Goal: Task Accomplishment & Management: Use online tool/utility

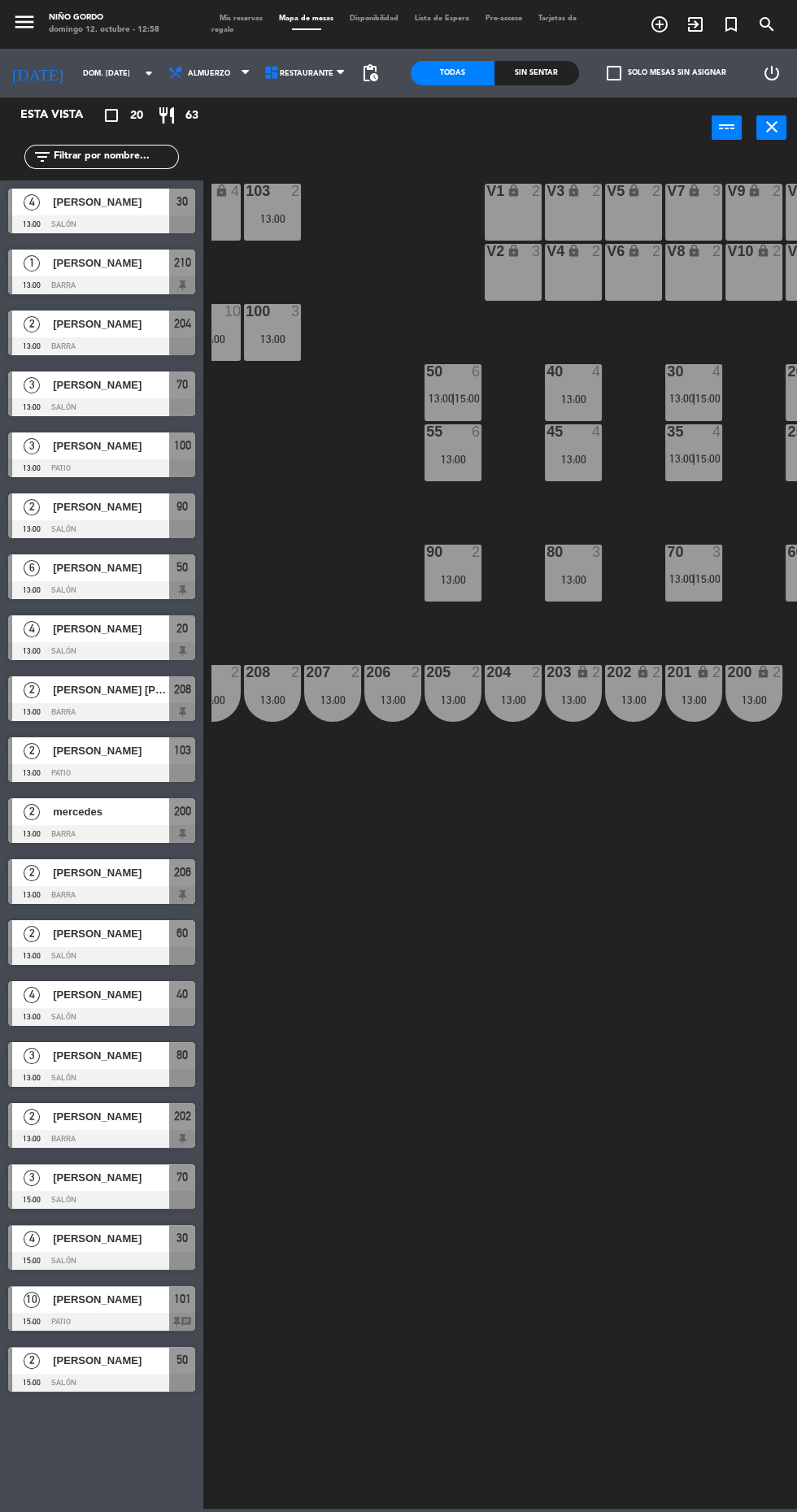
scroll to position [0, 66]
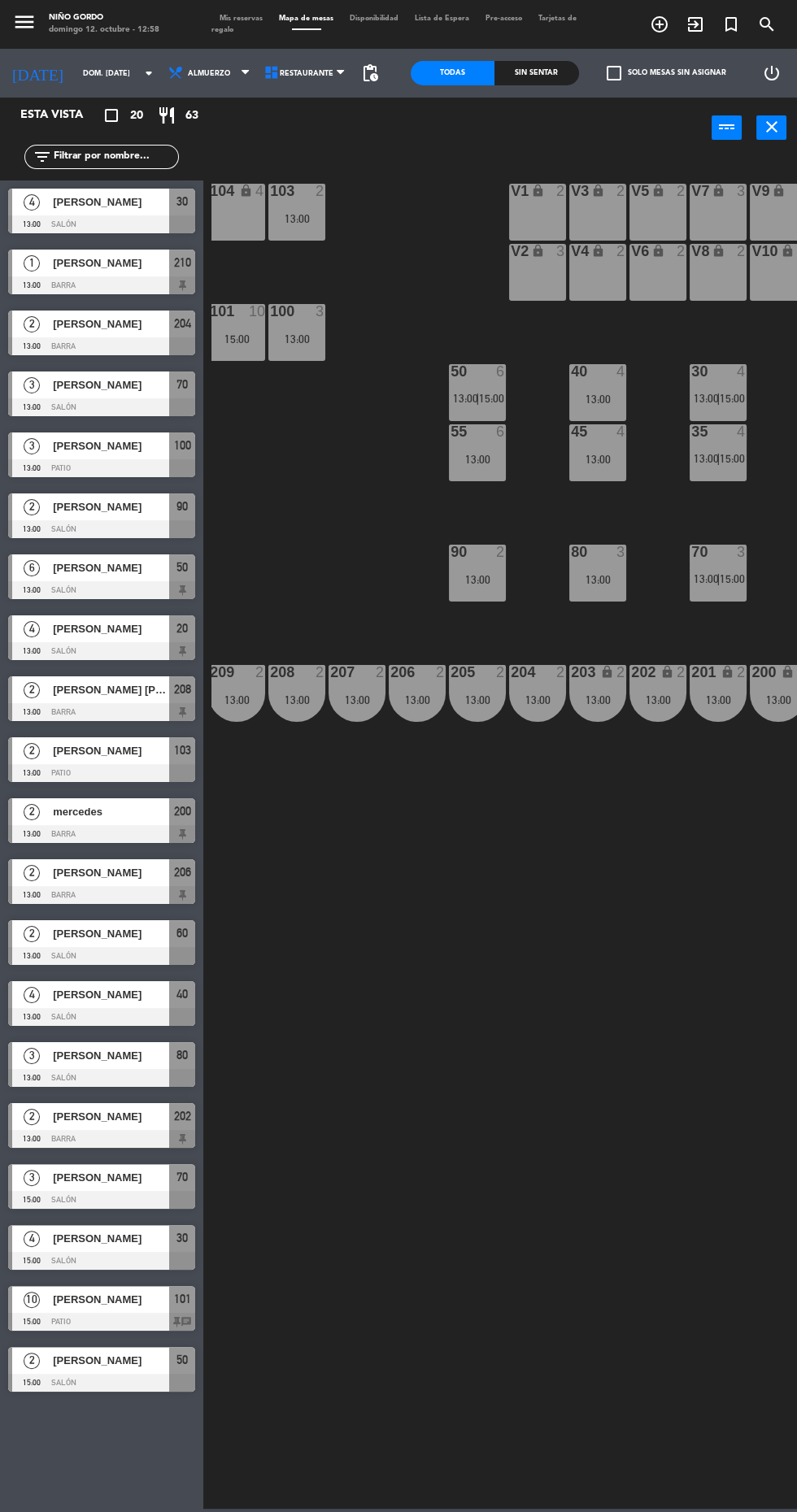
click at [505, 962] on div "105 lock 5 104 lock 4 103 2 13:00 V1 lock 2 V3 lock 2 V9 lock 2 V5 lock 2 V7 lo…" at bounding box center [504, 832] width 585 height 1354
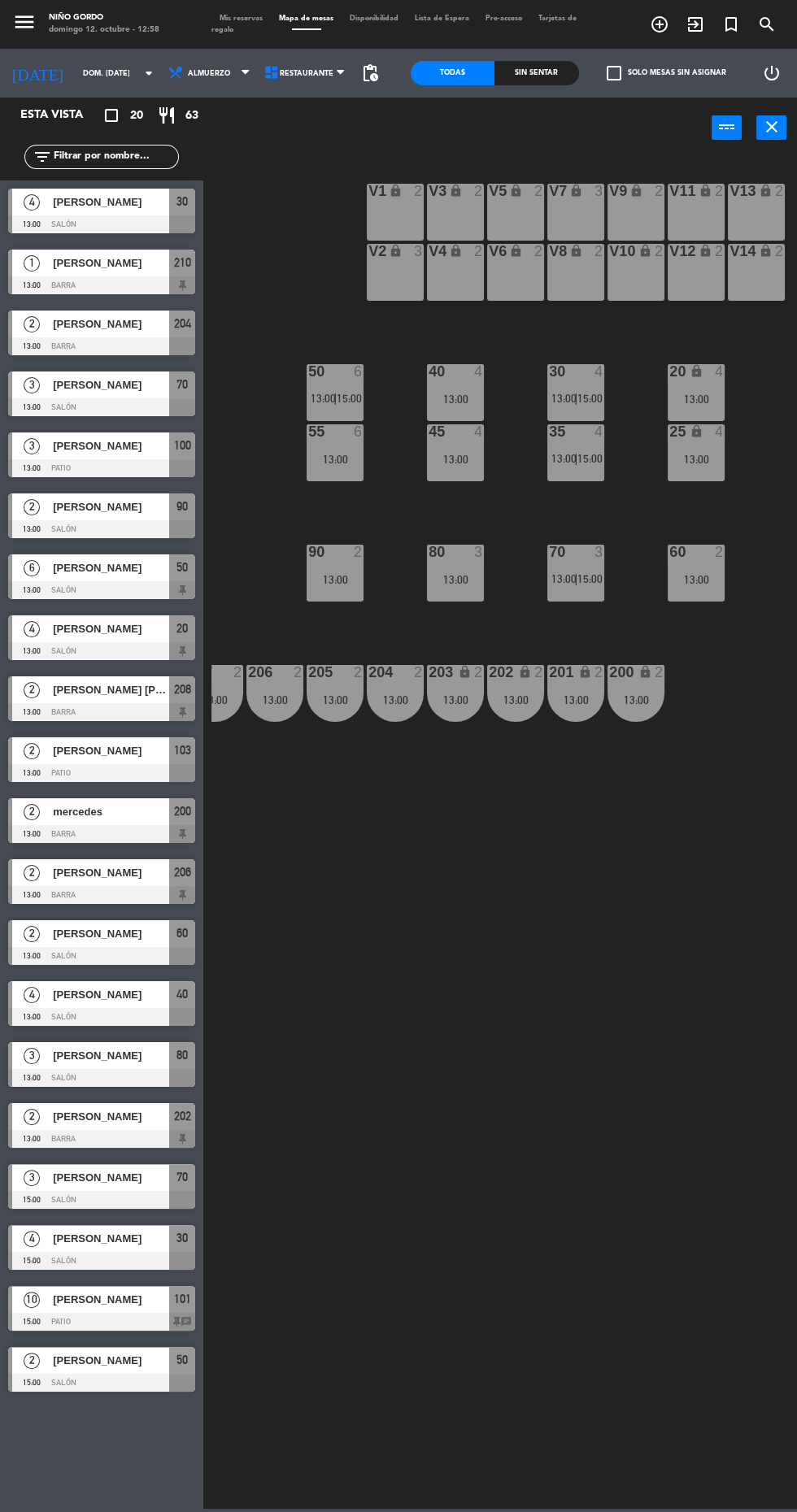
scroll to position [0, 0]
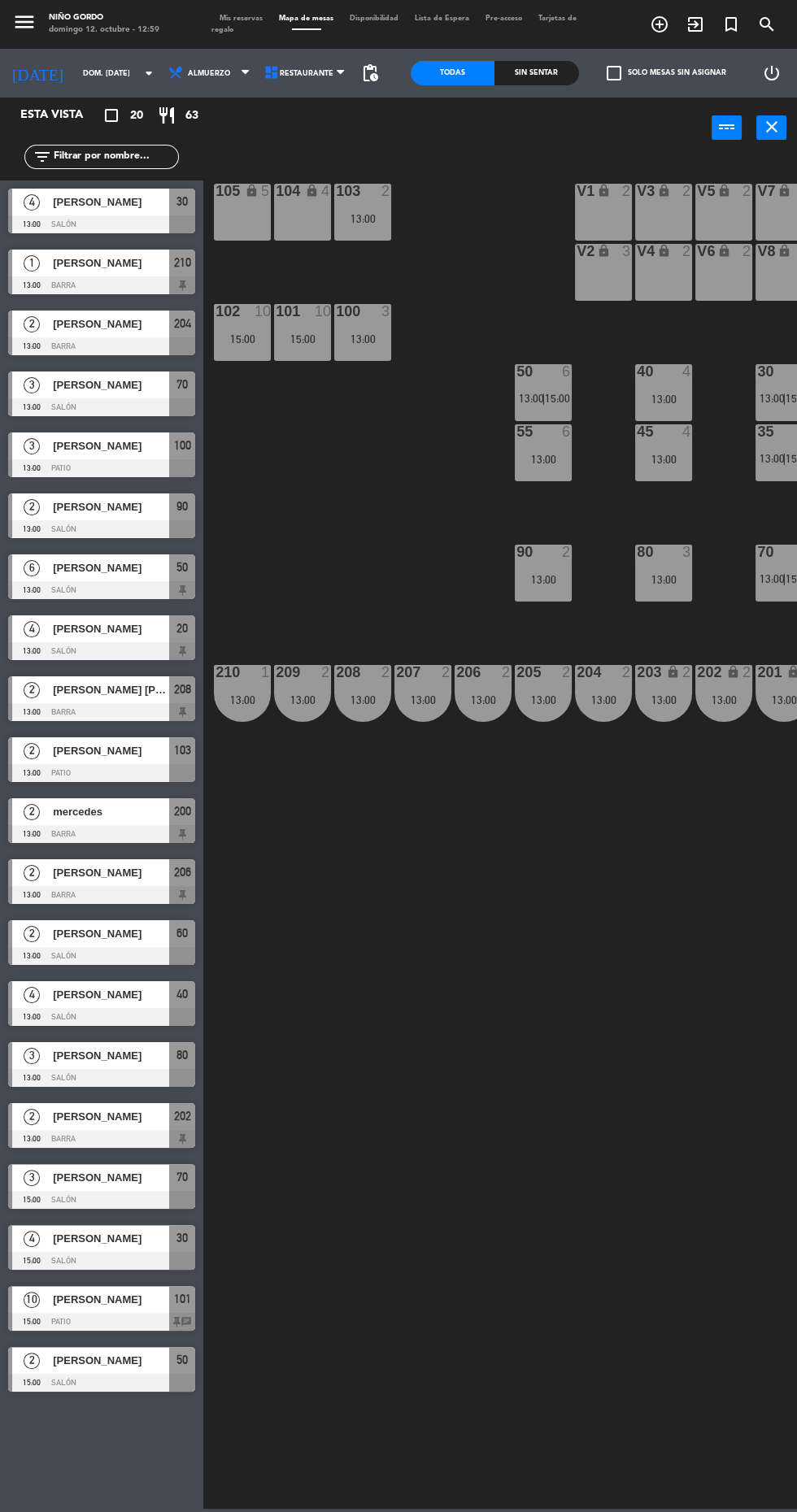
click at [370, 1017] on div "105 lock 5 104 lock 4 103 2 13:00 V1 lock 2 V3 lock 2 V9 lock 2 V5 lock 2 V7 lo…" at bounding box center [504, 832] width 585 height 1354
click at [372, 995] on div "105 lock 5 104 lock 4 103 2 13:00 V1 lock 2 V3 lock 2 V9 lock 2 V5 lock 2 V7 lo…" at bounding box center [504, 832] width 585 height 1354
click at [101, 227] on div at bounding box center [102, 224] width 187 height 18
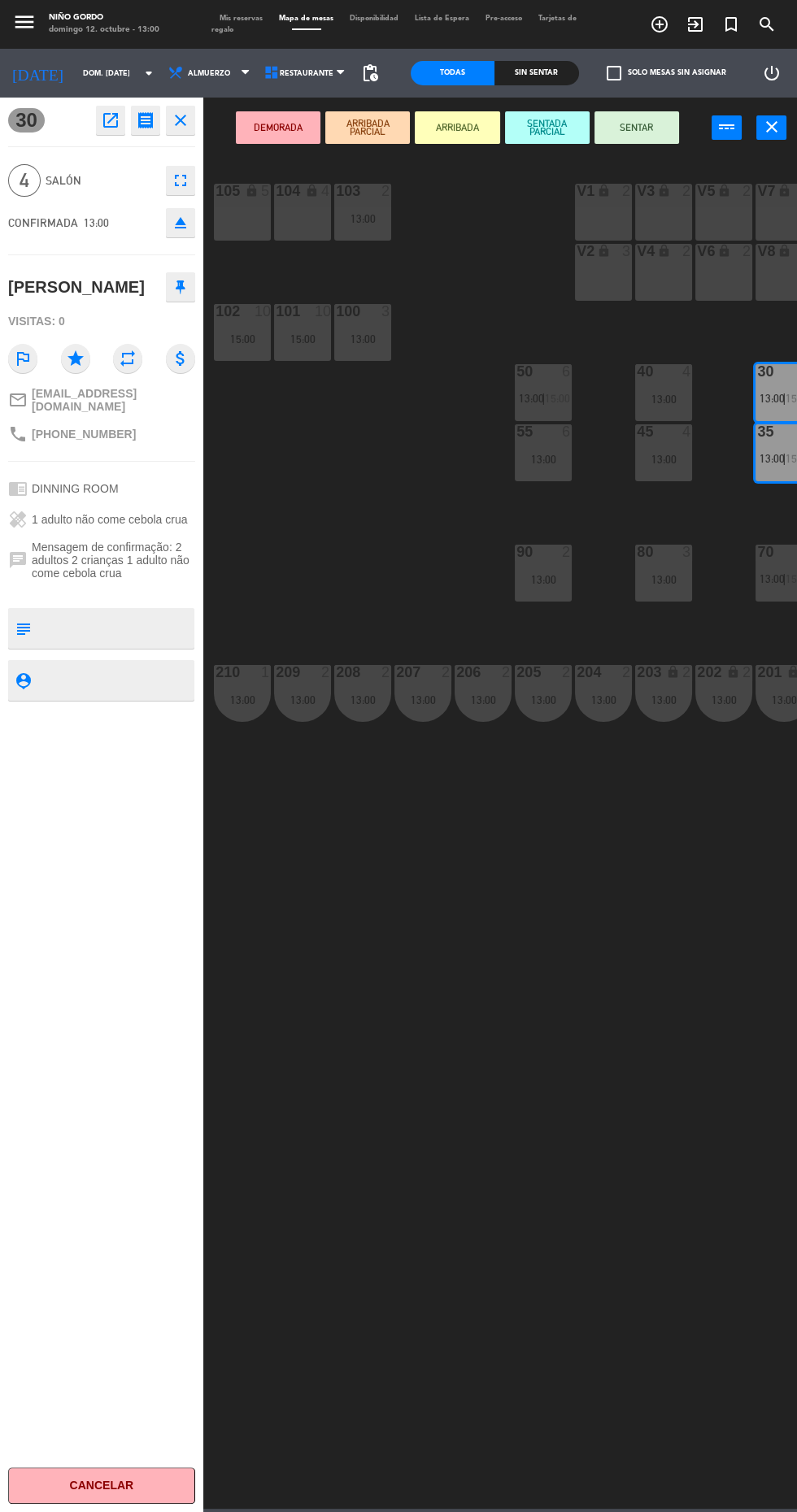
click at [662, 136] on button "SENTAR" at bounding box center [636, 128] width 84 height 32
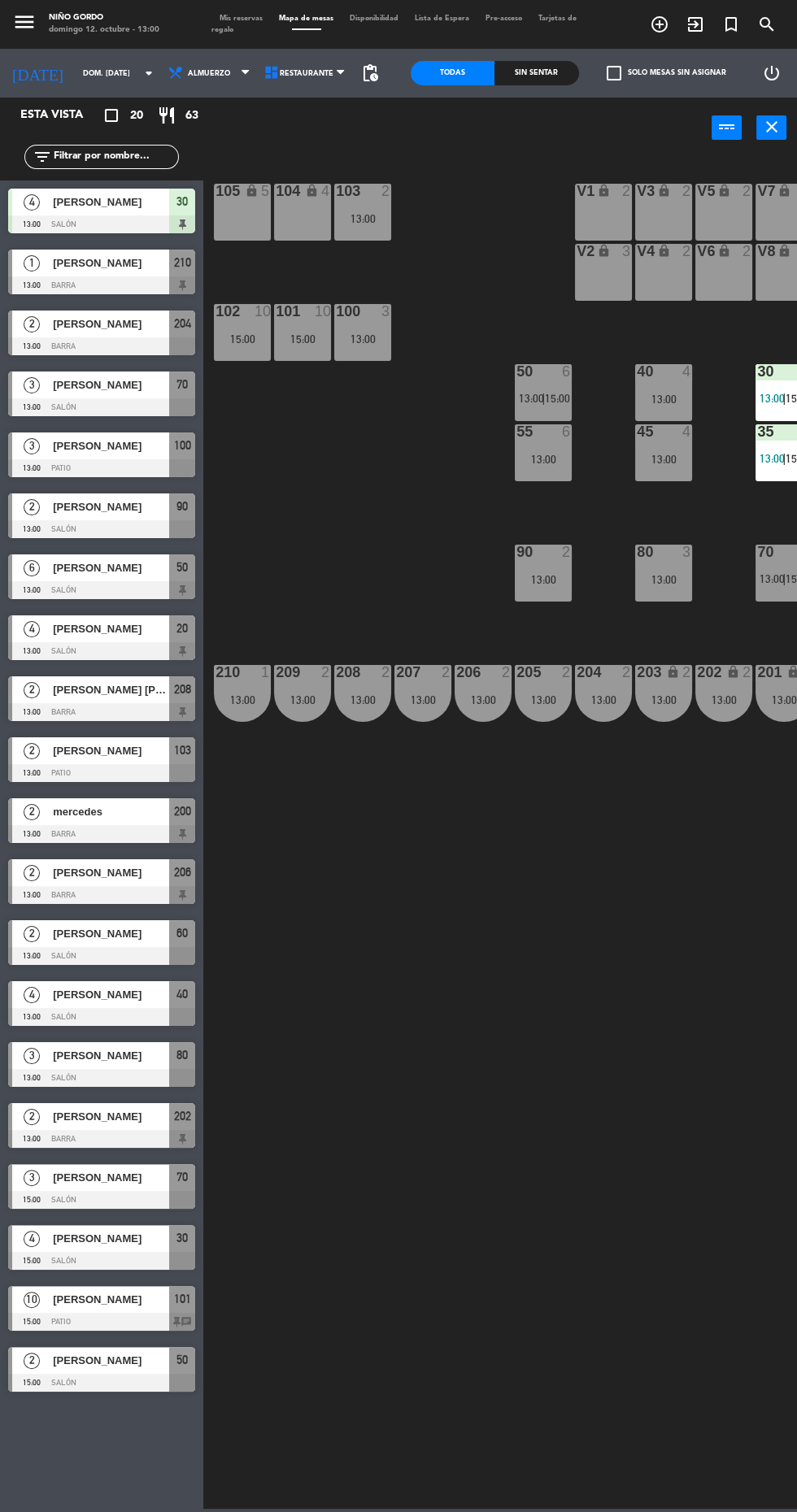
click at [120, 957] on div at bounding box center [102, 955] width 187 height 18
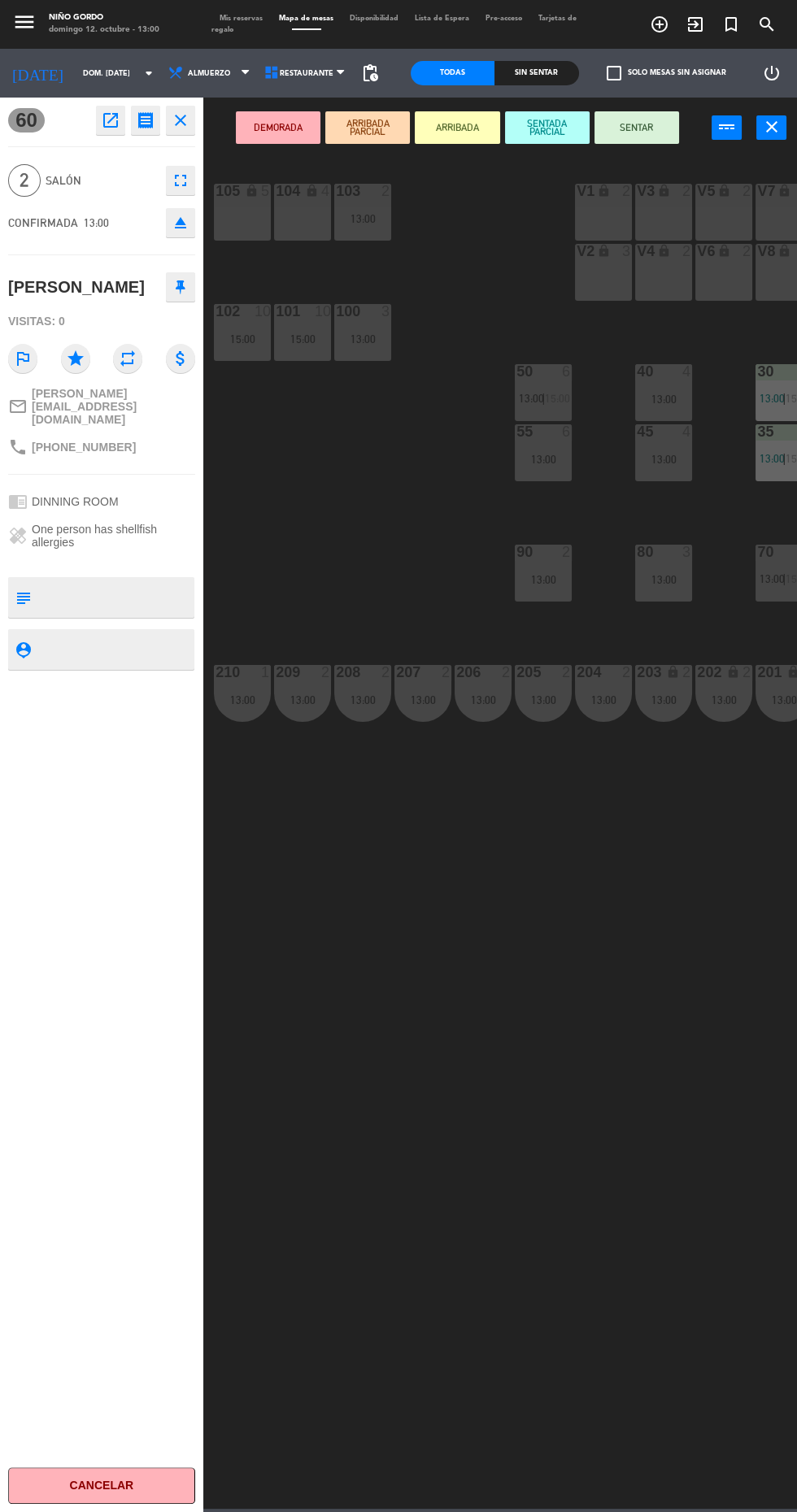
click at [627, 136] on button "SENTAR" at bounding box center [636, 128] width 84 height 32
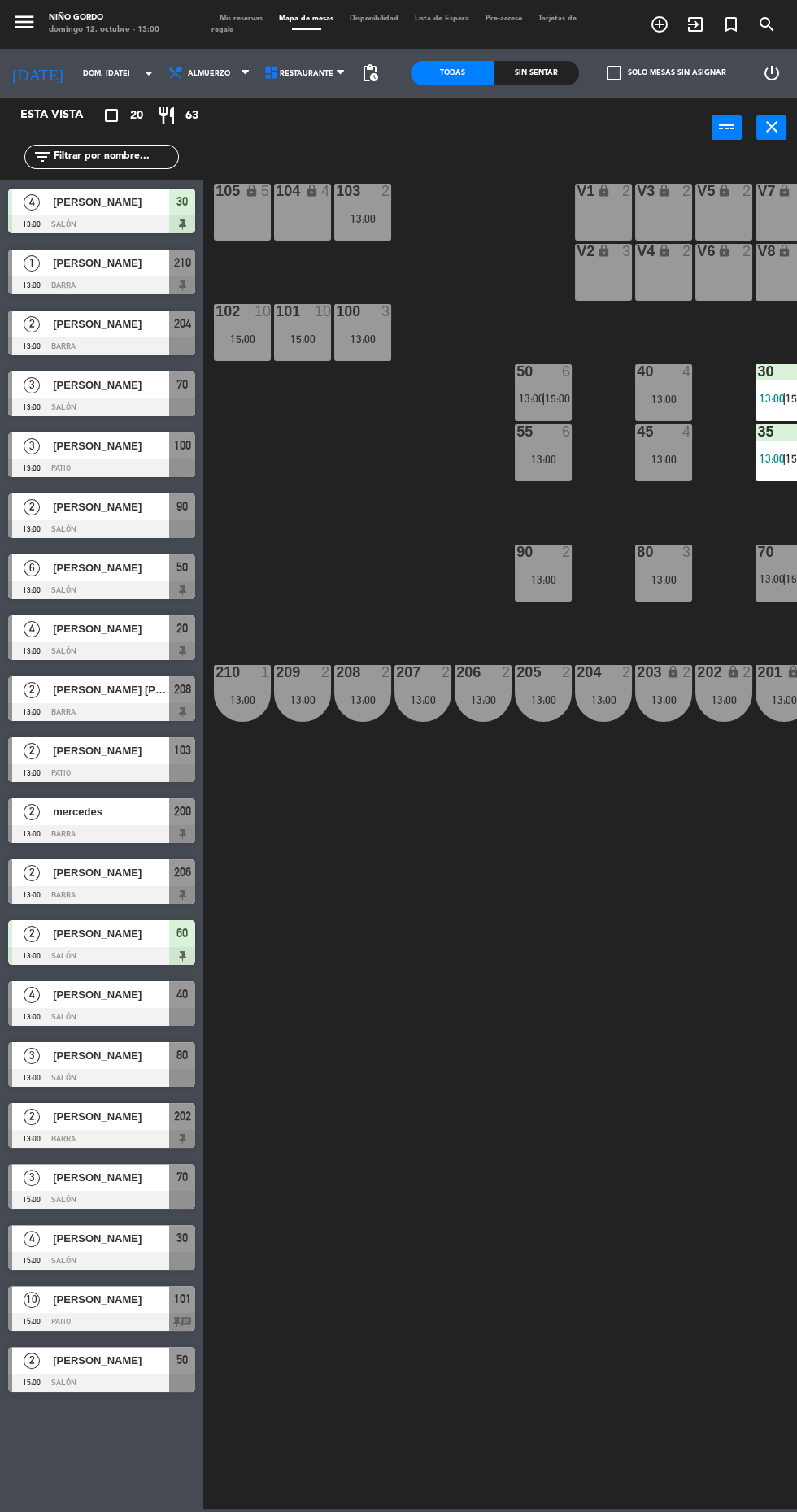
click at [84, 411] on div at bounding box center [102, 407] width 187 height 18
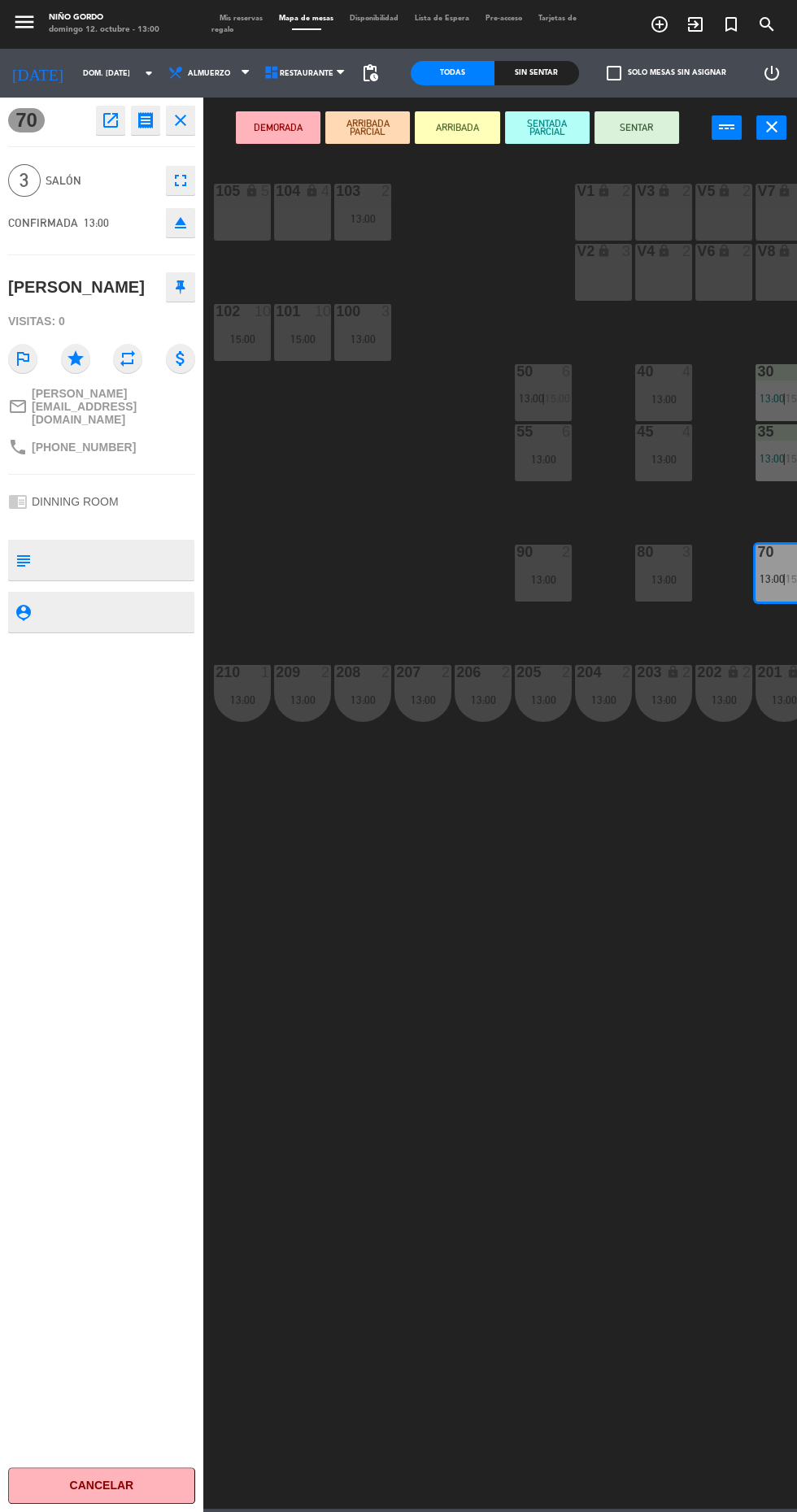
click at [636, 127] on button "SENTAR" at bounding box center [636, 128] width 84 height 32
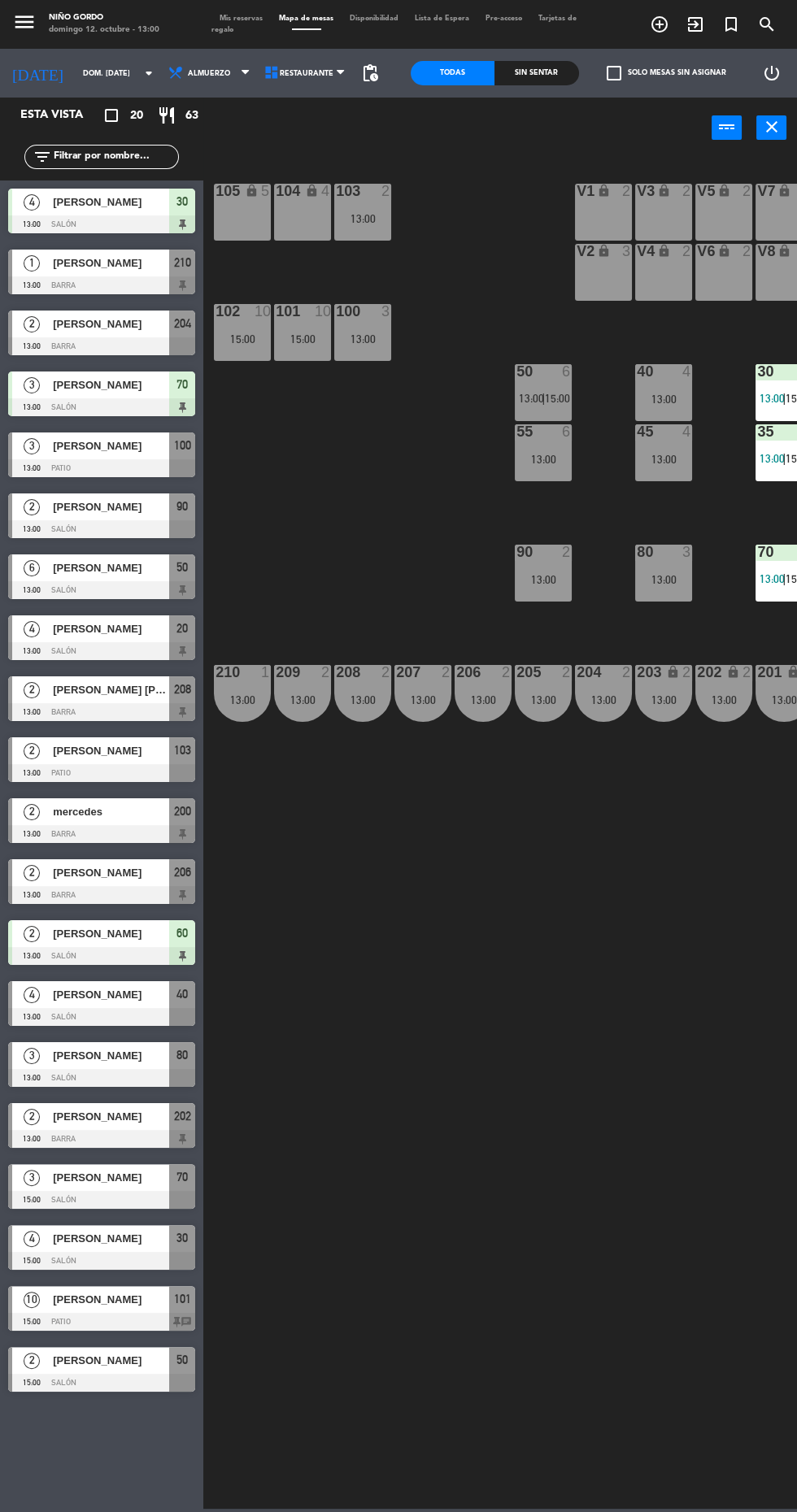
click at [130, 589] on div at bounding box center [102, 590] width 187 height 18
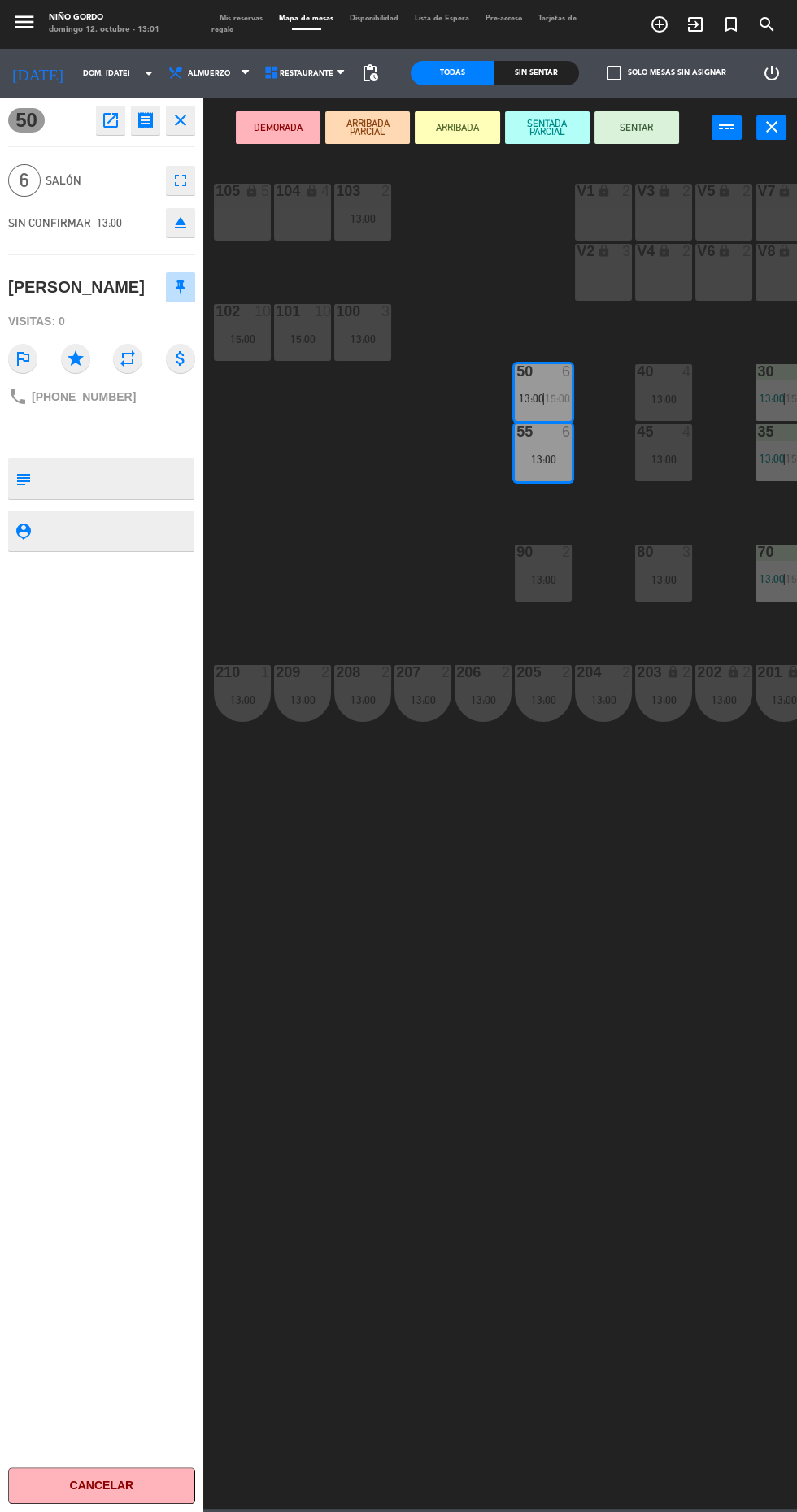
click at [655, 137] on button "SENTAR" at bounding box center [636, 128] width 84 height 32
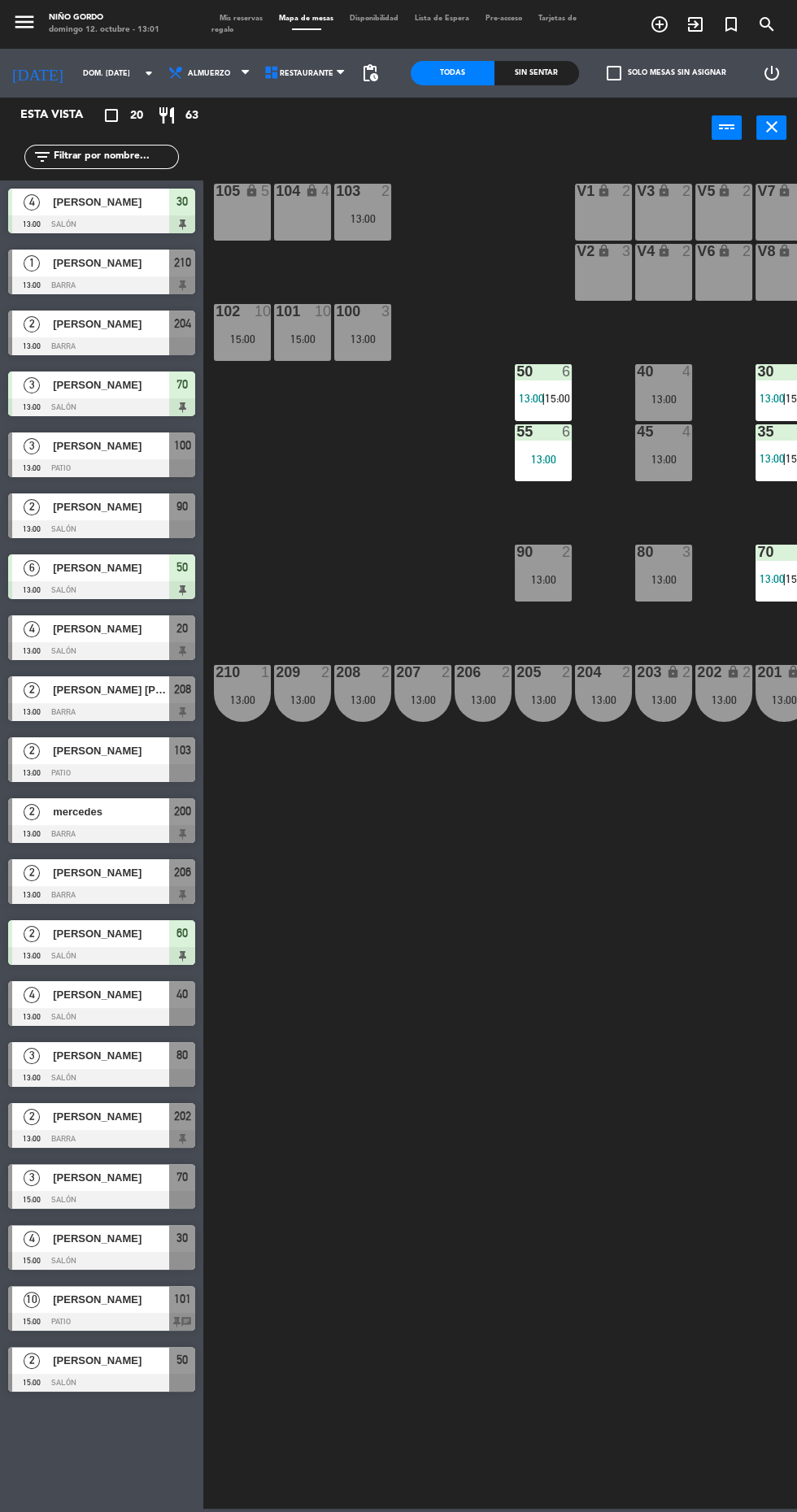
click at [118, 1087] on div at bounding box center [102, 1077] width 187 height 18
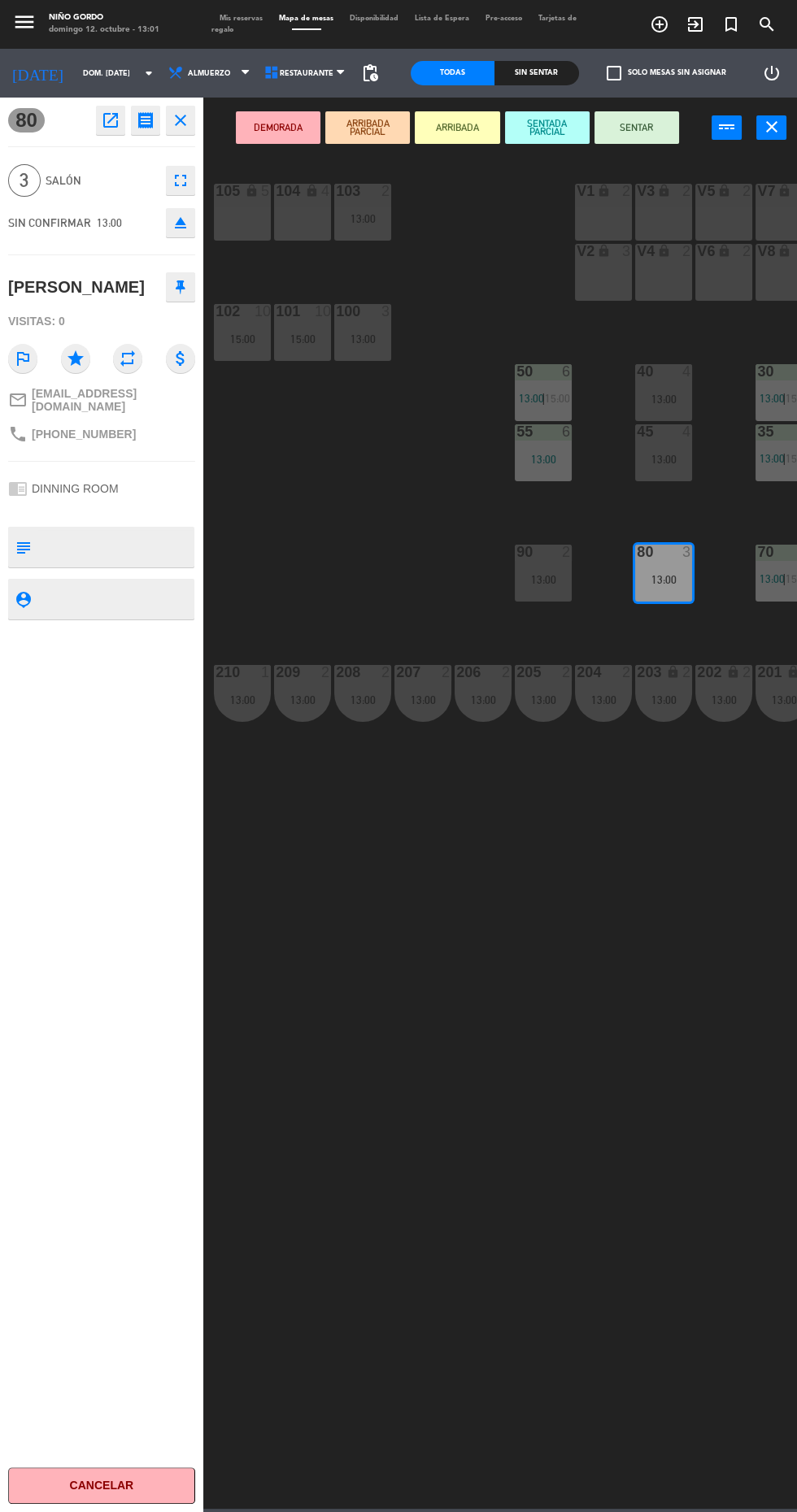
click at [619, 132] on button "SENTAR" at bounding box center [636, 128] width 84 height 32
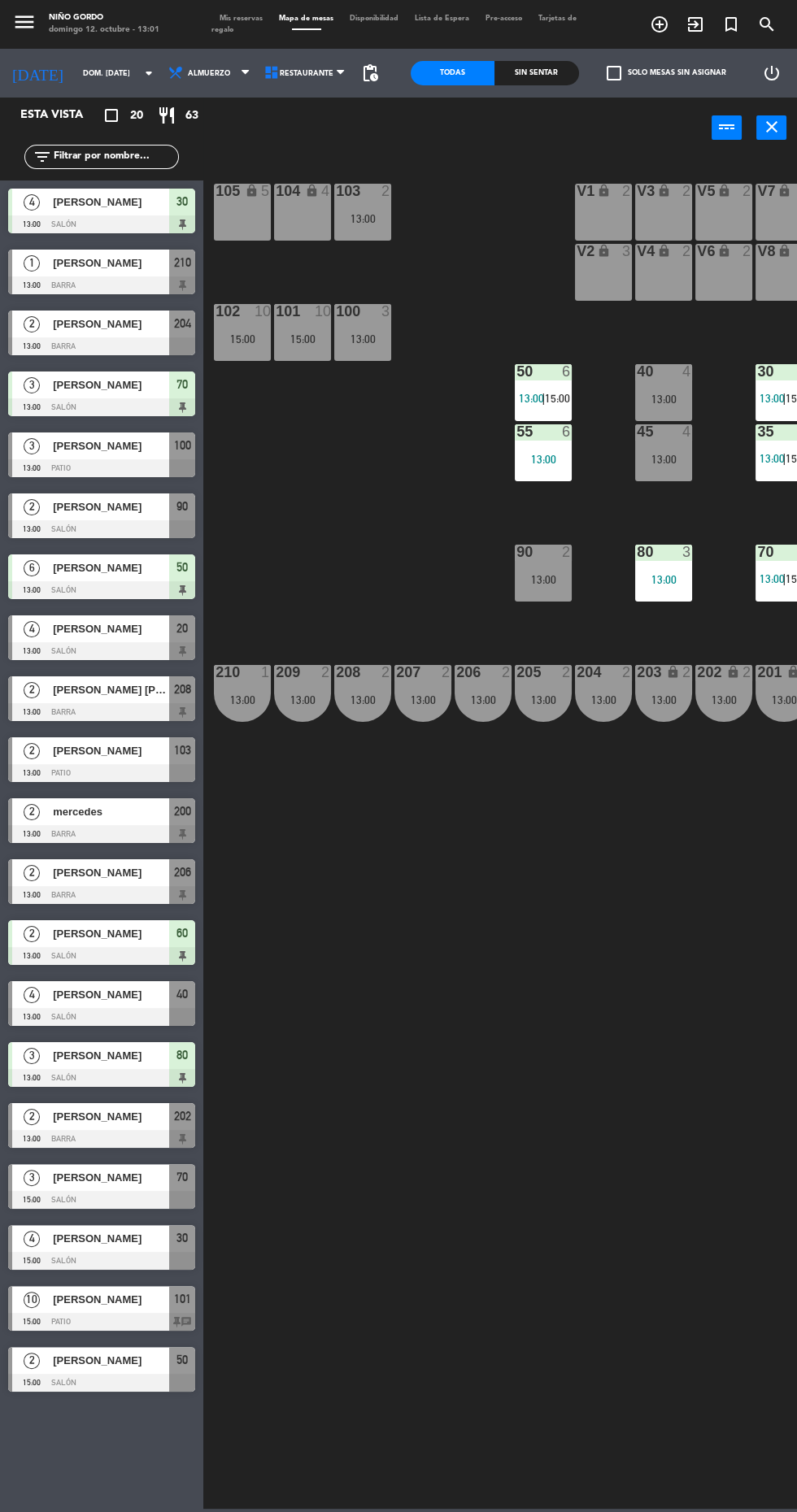
click at [494, 1055] on div "105 lock 5 104 lock 4 103 2 13:00 V1 lock 2 V3 lock 2 V9 lock 2 V5 lock 2 V7 lo…" at bounding box center [504, 832] width 585 height 1354
click at [77, 649] on div at bounding box center [102, 651] width 187 height 18
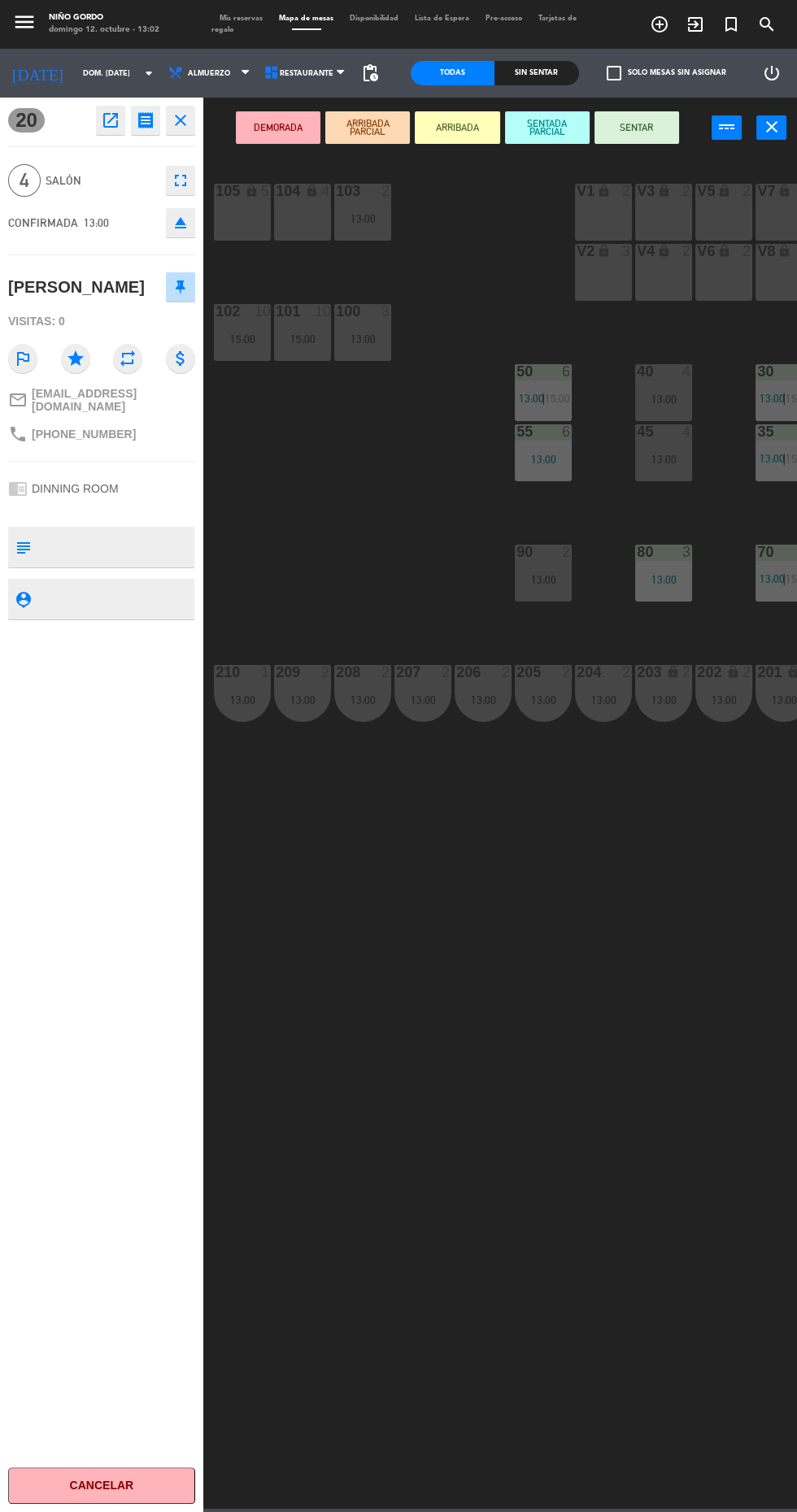
click at [612, 136] on button "SENTAR" at bounding box center [636, 128] width 84 height 32
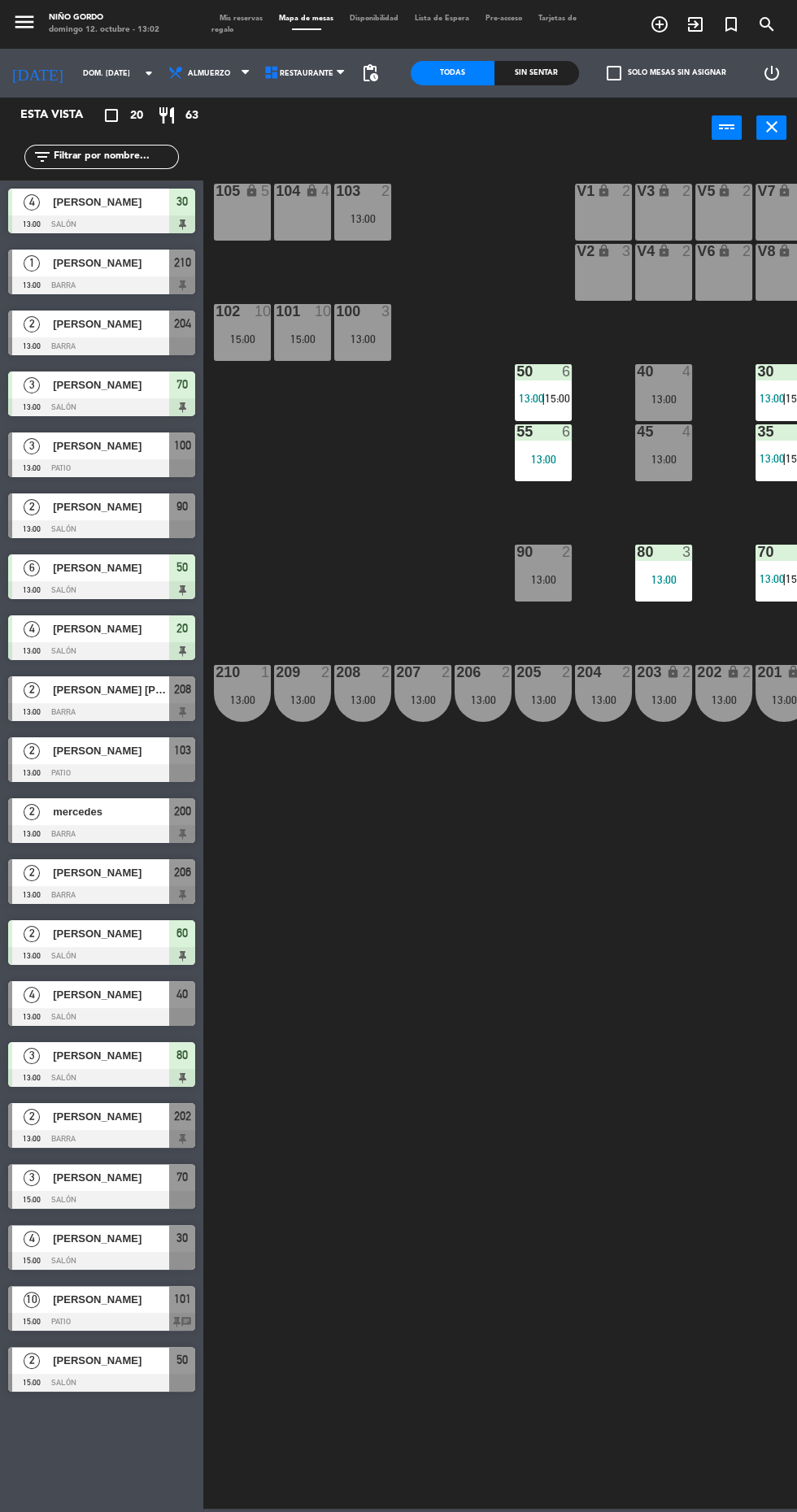
click at [80, 835] on div at bounding box center [102, 833] width 187 height 18
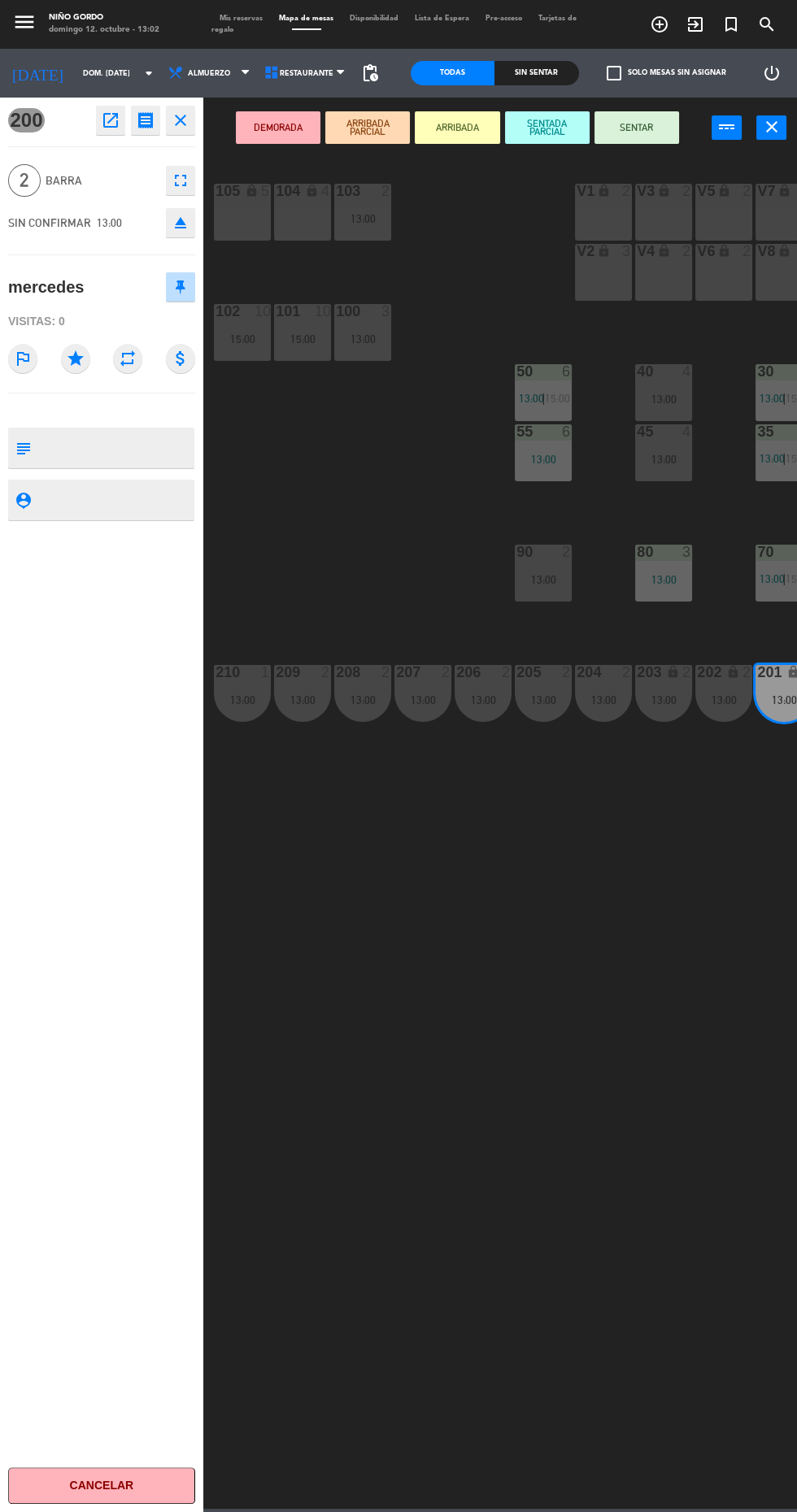
click at [623, 136] on button "SENTAR" at bounding box center [636, 128] width 84 height 32
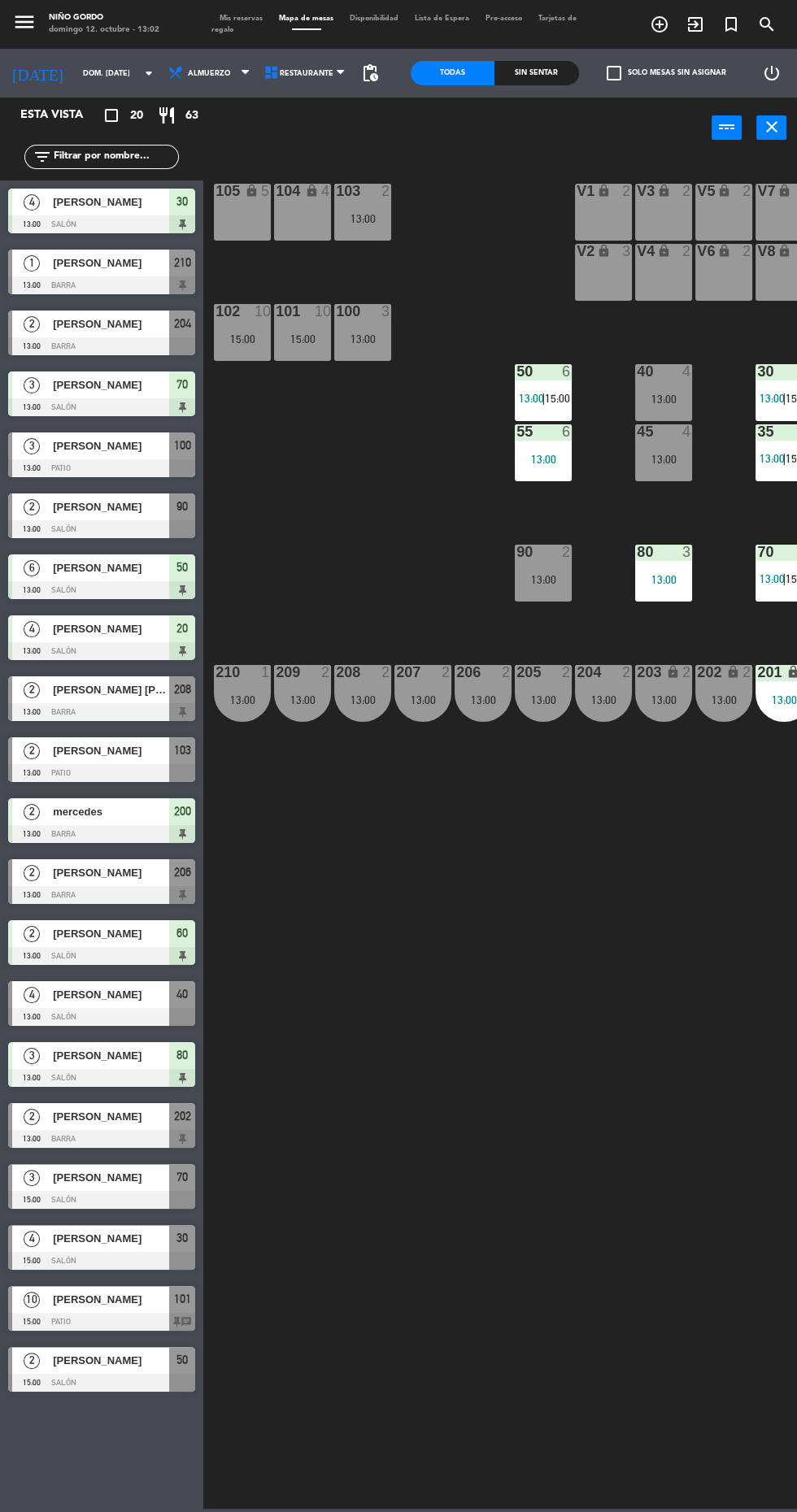
click at [90, 894] on div at bounding box center [102, 895] width 187 height 18
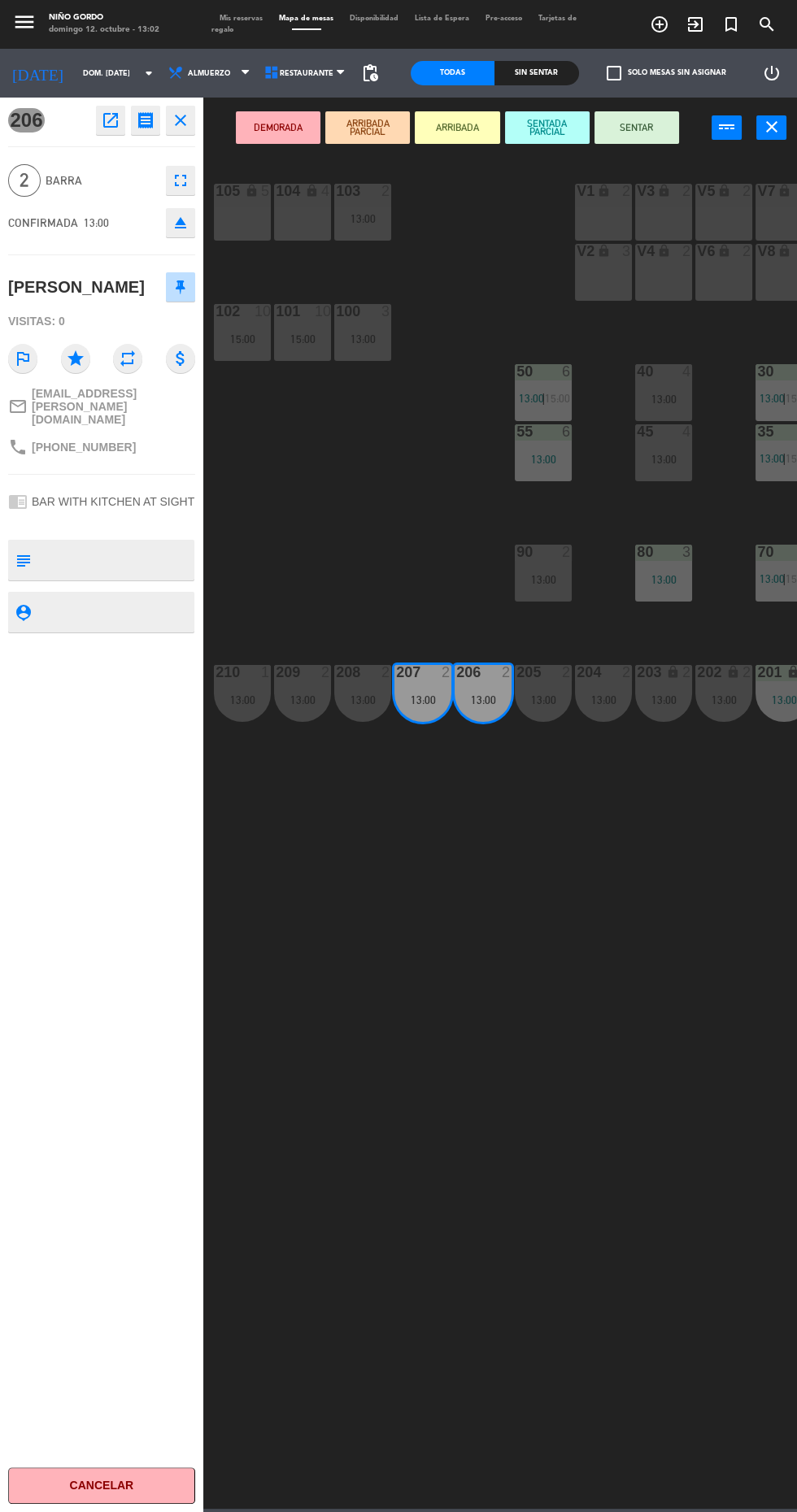
click at [632, 135] on button "SENTAR" at bounding box center [636, 128] width 84 height 32
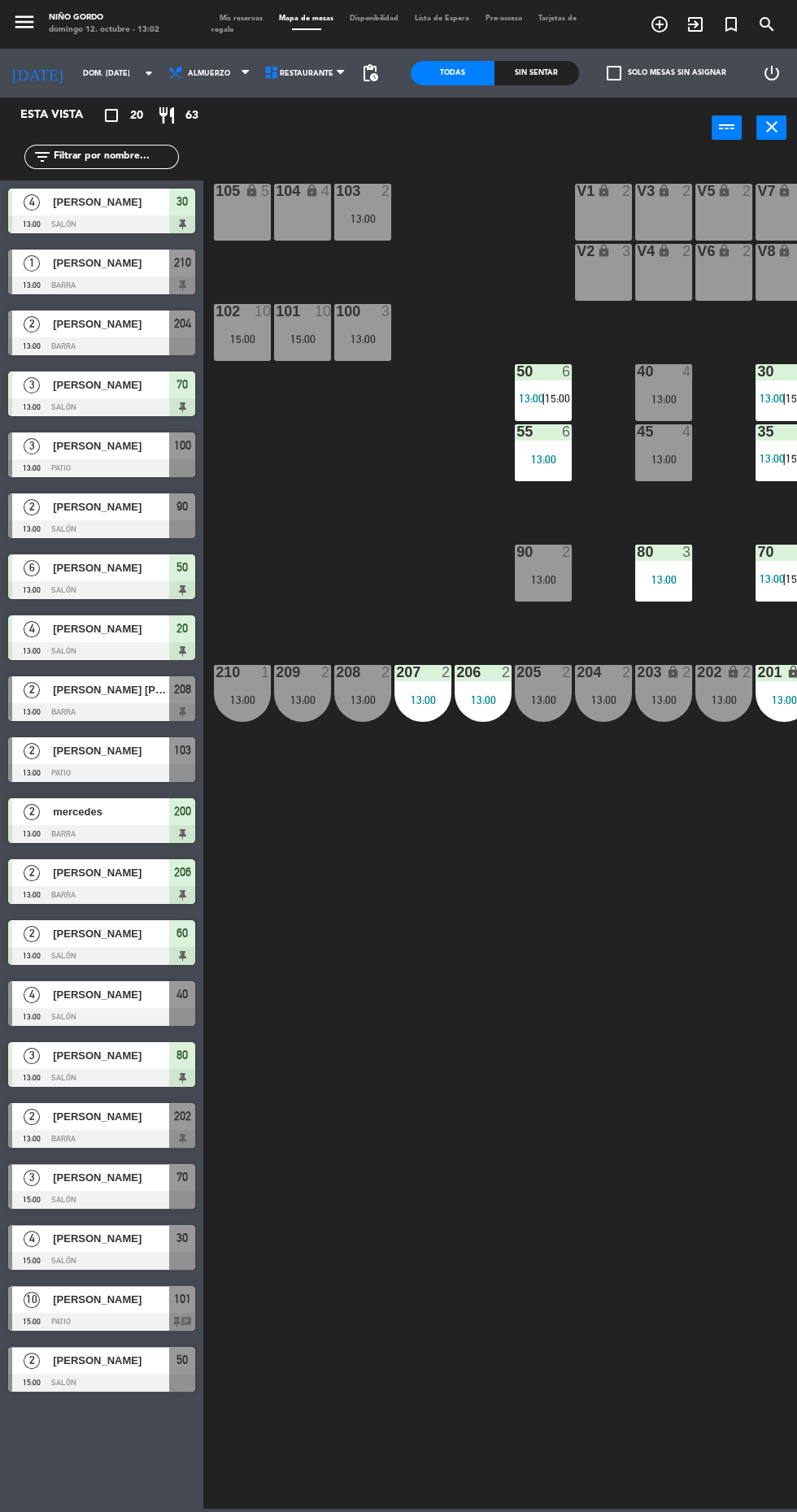
click at [85, 1139] on div at bounding box center [102, 1139] width 187 height 18
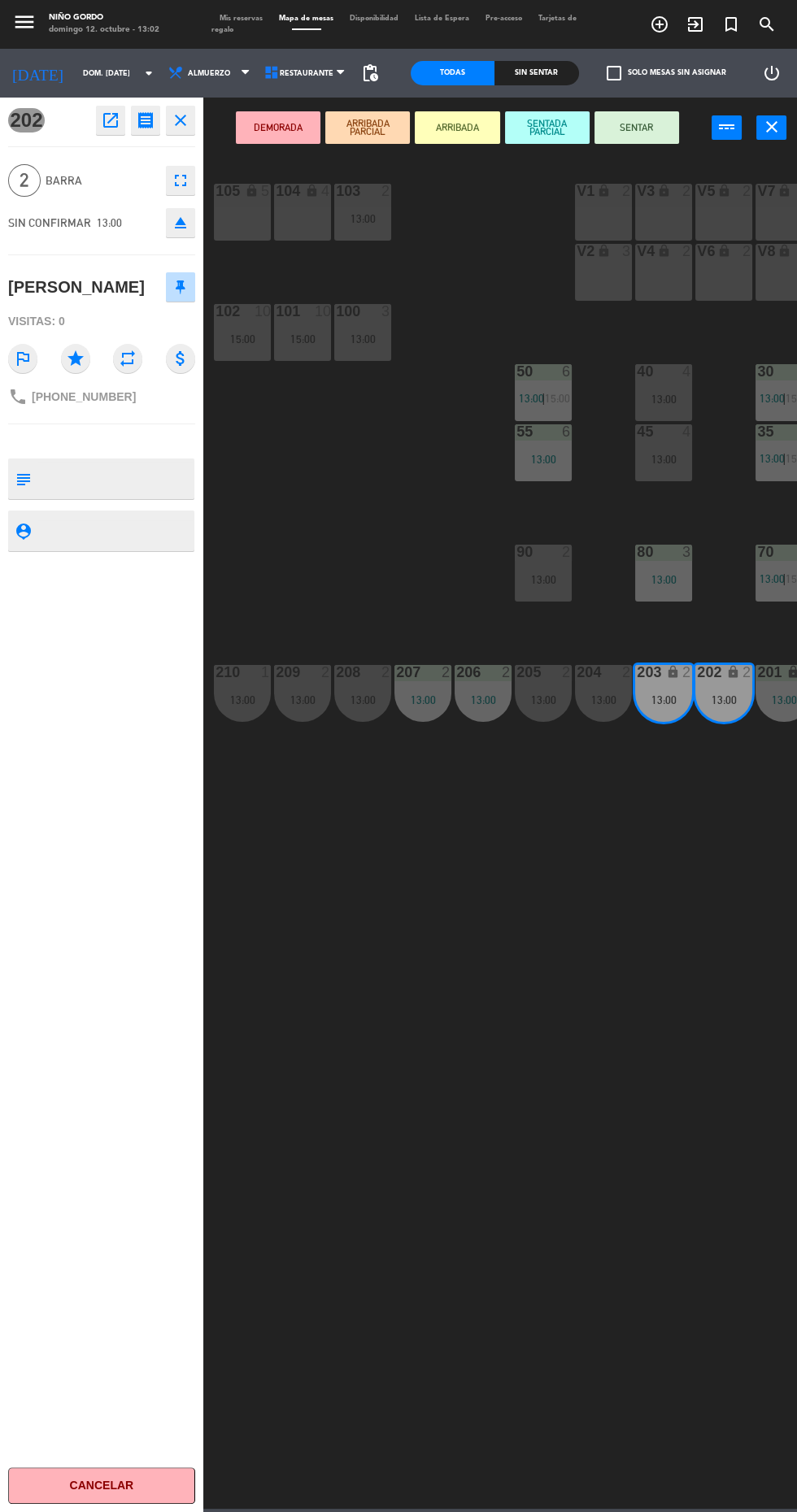
click at [634, 136] on button "SENTAR" at bounding box center [636, 128] width 84 height 32
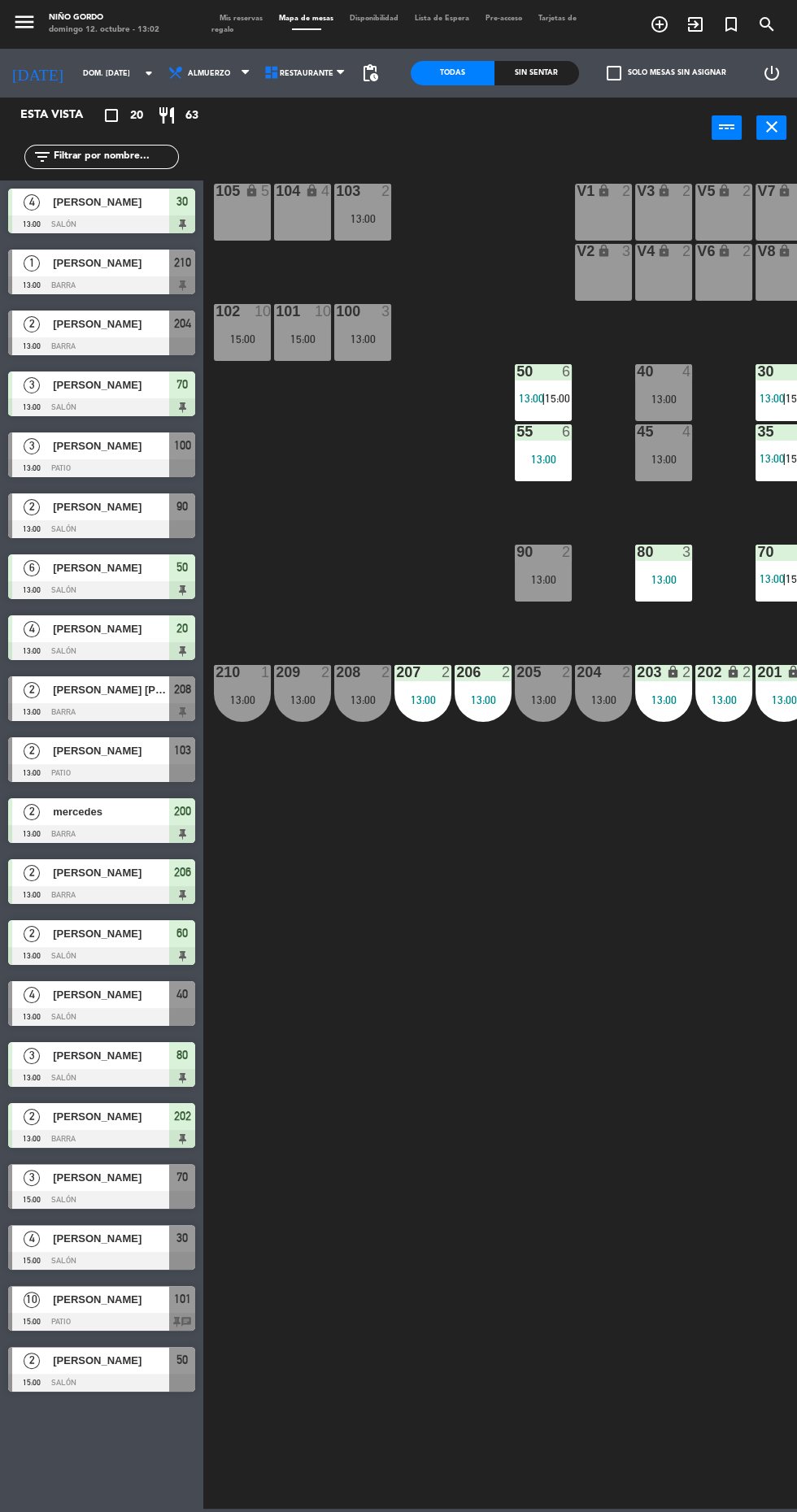
click at [96, 330] on span "[PERSON_NAME]" at bounding box center [111, 324] width 116 height 17
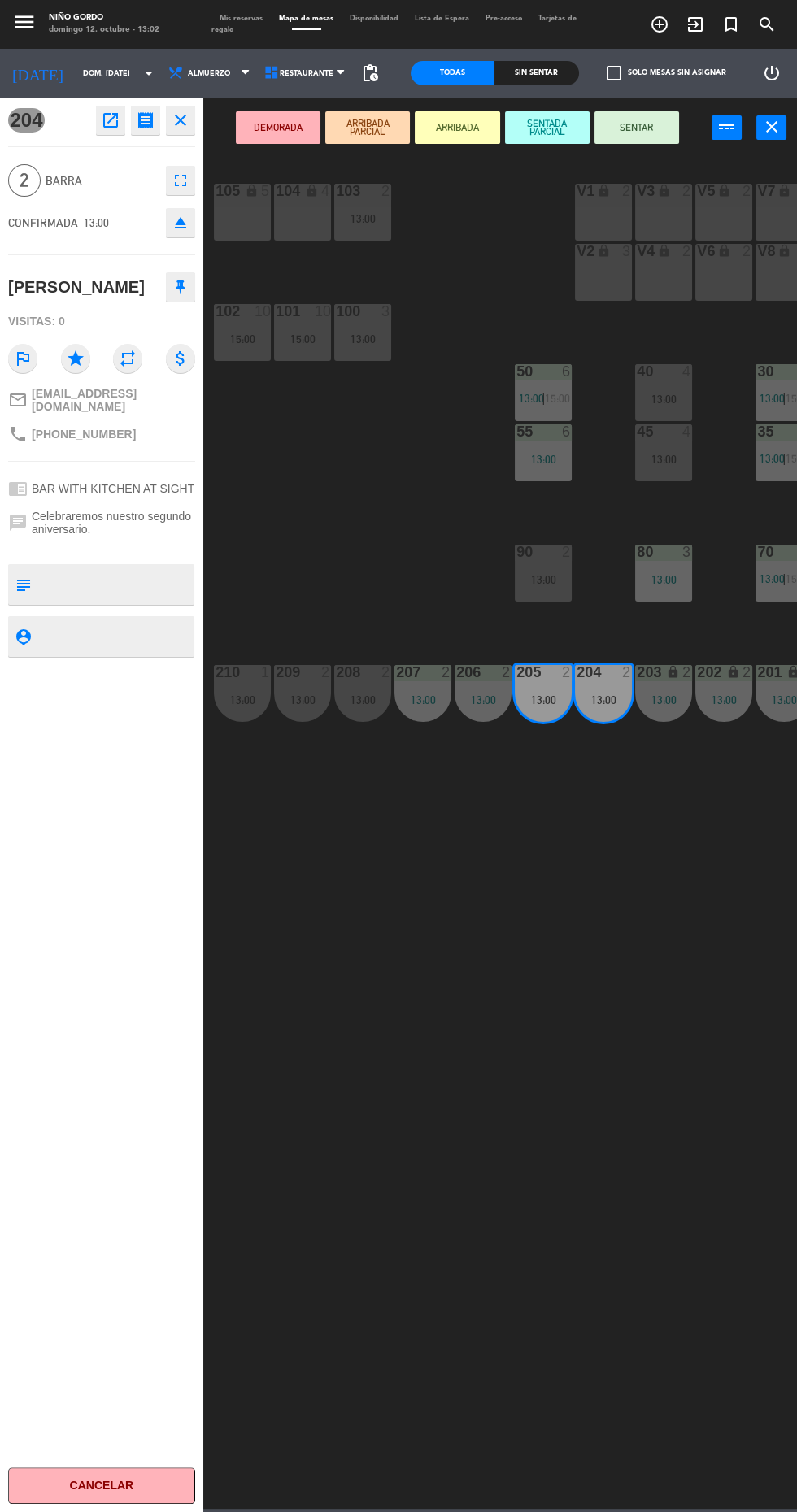
click at [621, 136] on button "SENTAR" at bounding box center [636, 128] width 84 height 32
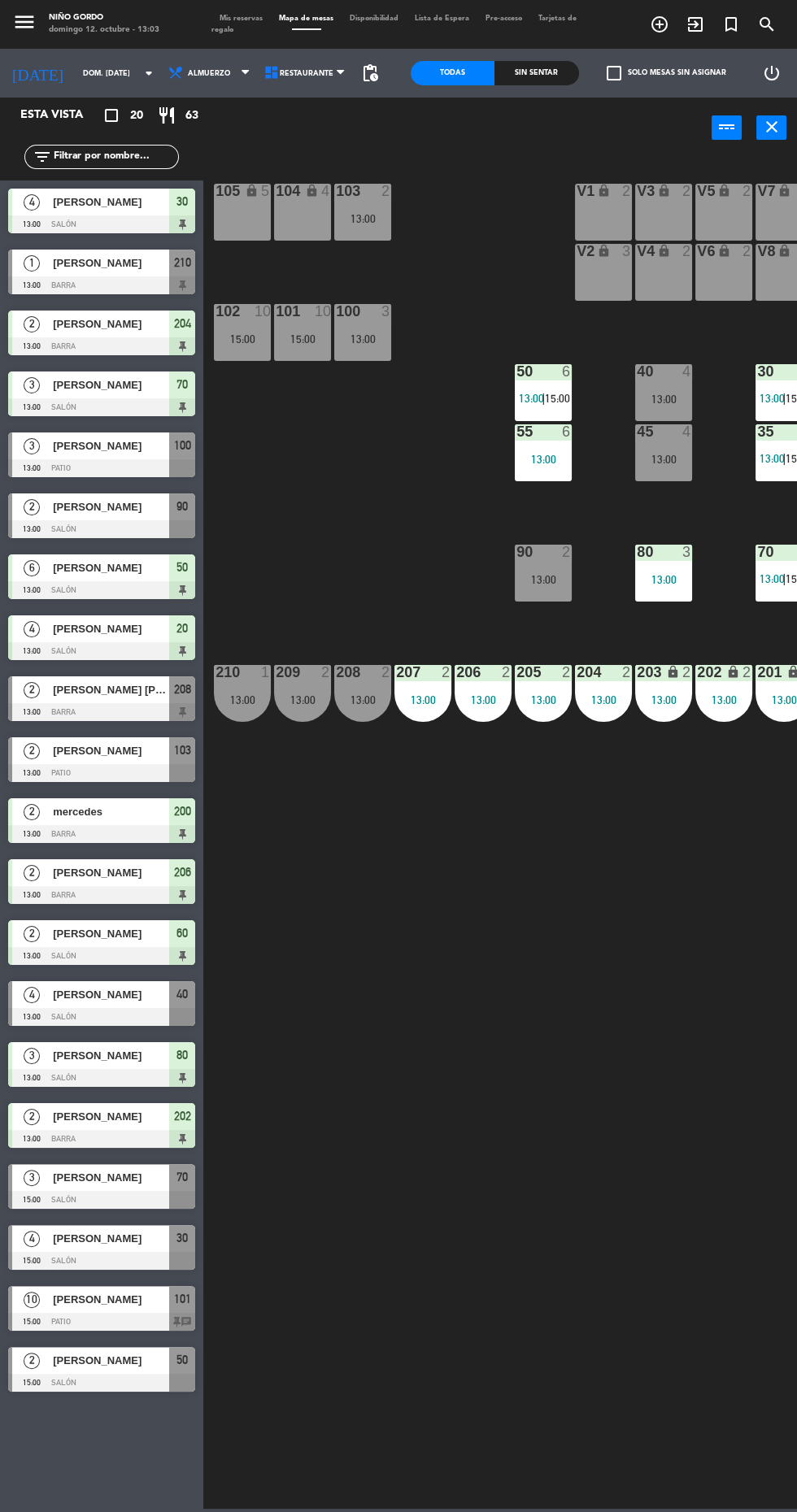
click at [330, 971] on div "105 lock 5 104 lock 4 103 2 13:00 V1 lock 2 V3 lock 2 V9 lock 2 V5 lock 2 V7 lo…" at bounding box center [504, 832] width 585 height 1354
click at [501, 1001] on div "105 lock 5 104 lock 4 103 2 13:00 V1 lock 2 V3 lock 2 V9 lock 2 V5 lock 2 V7 lo…" at bounding box center [504, 832] width 585 height 1354
click at [510, 990] on div "105 lock 5 104 lock 4 103 2 13:00 V1 lock 2 V3 lock 2 V9 lock 2 V5 lock 2 V7 lo…" at bounding box center [504, 832] width 585 height 1354
click at [83, 1011] on div at bounding box center [102, 1017] width 187 height 18
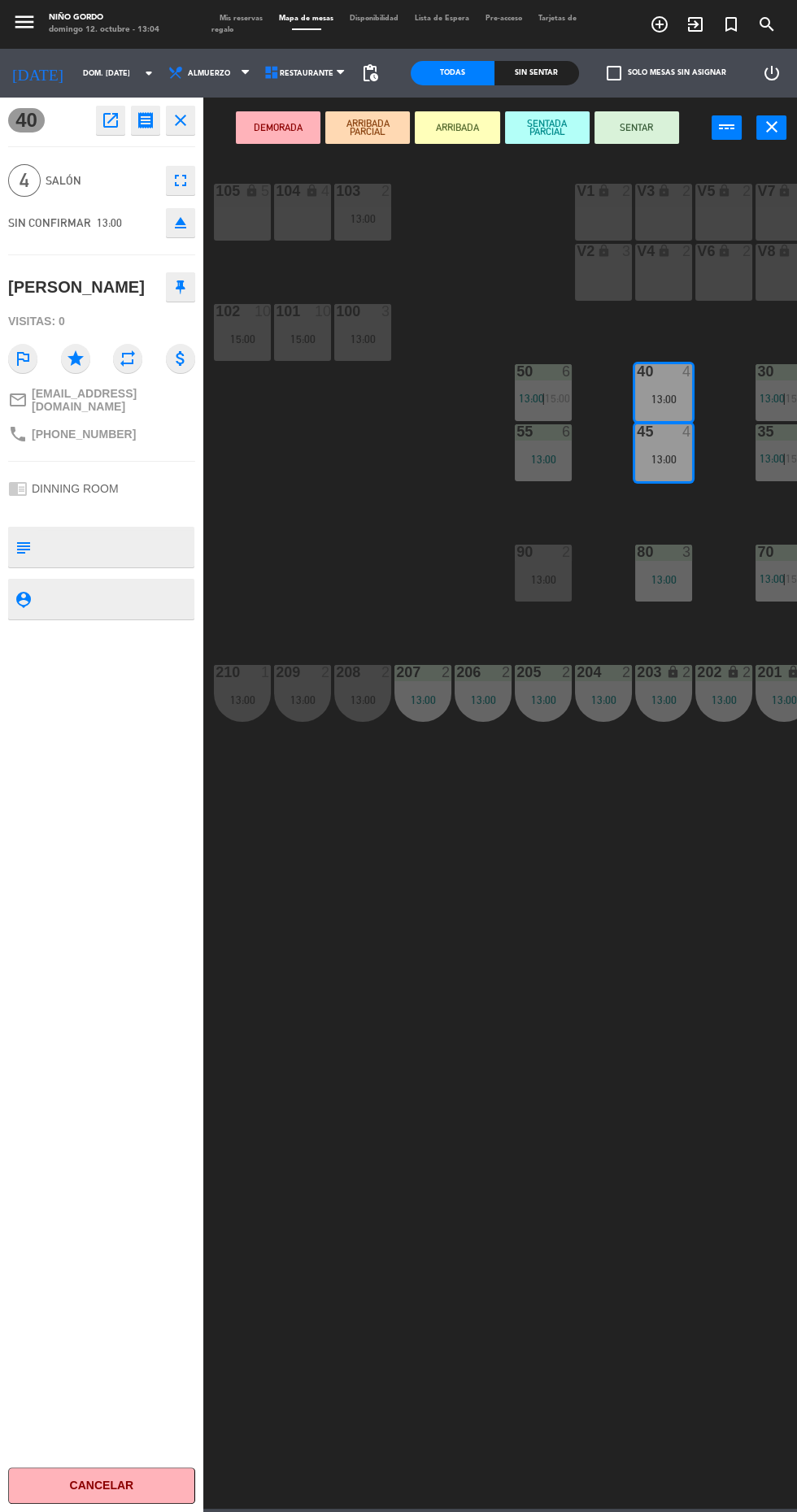
click at [638, 137] on button "SENTAR" at bounding box center [636, 128] width 84 height 32
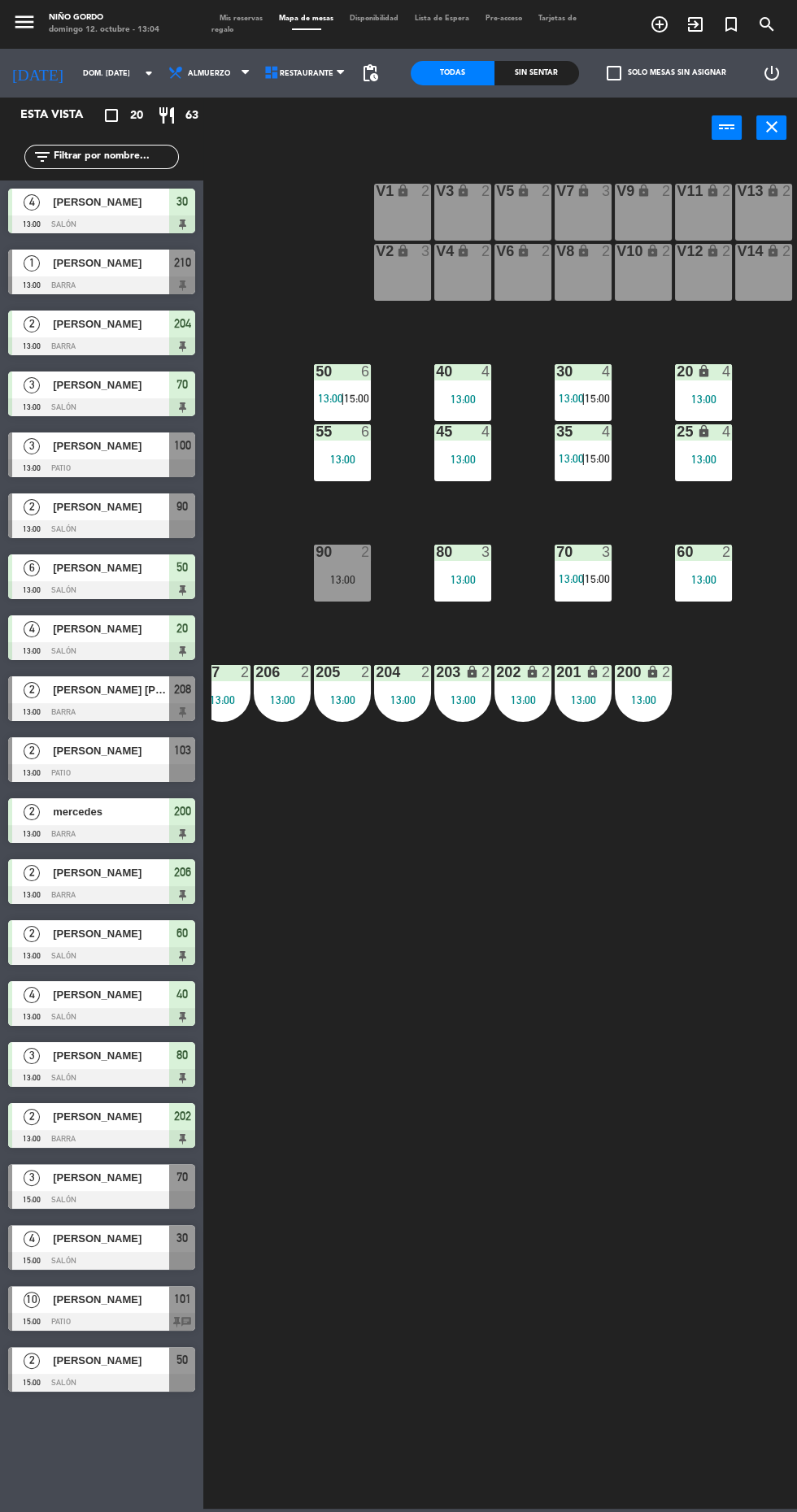
scroll to position [0, 208]
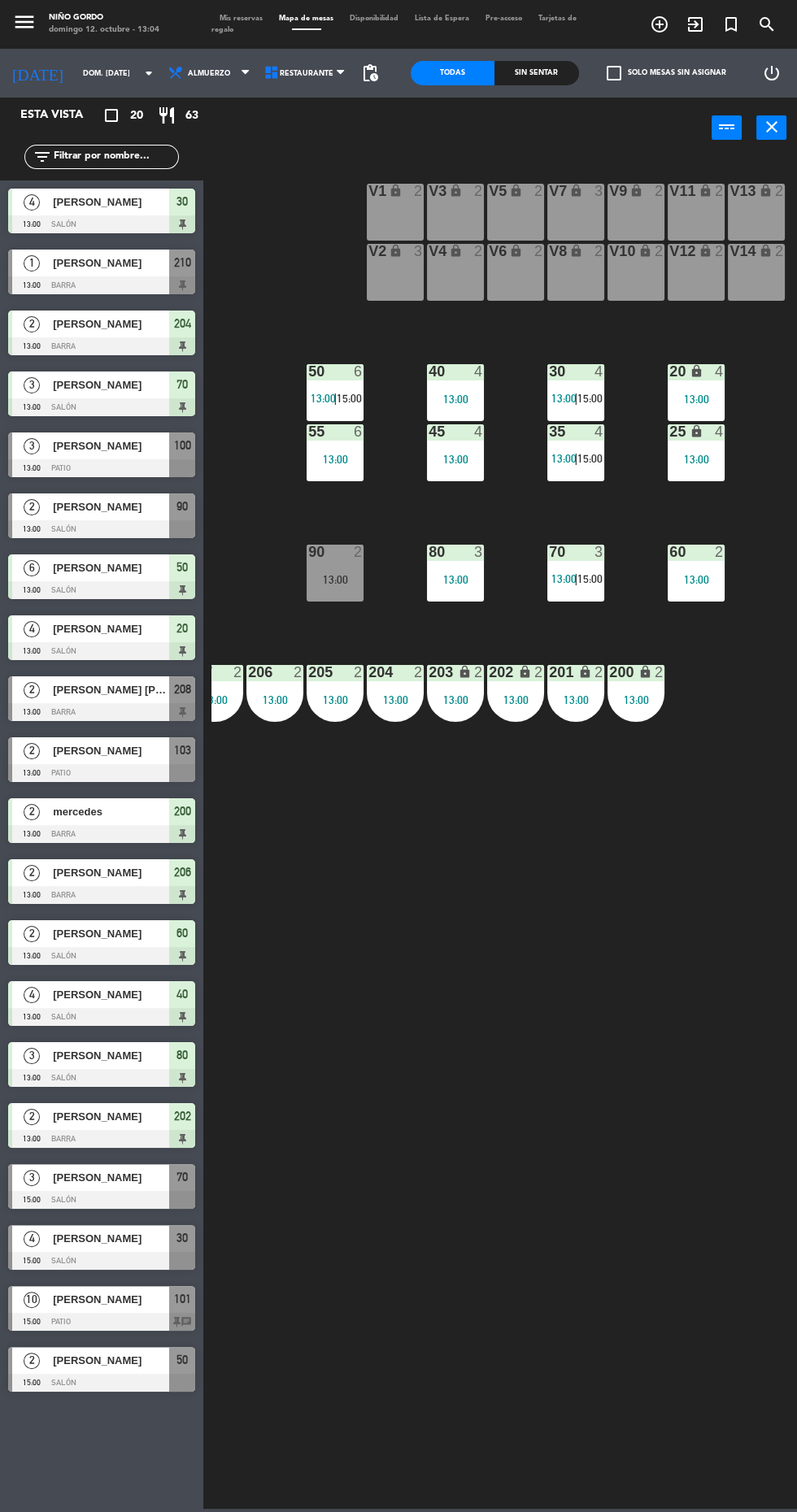
click at [507, 1045] on div "105 lock 5 104 lock 4 103 2 13:00 V1 lock 2 V3 lock 2 V9 lock 2 V5 lock 2 V7 lo…" at bounding box center [504, 832] width 585 height 1354
click at [108, 1016] on div at bounding box center [102, 1017] width 187 height 18
click at [483, 971] on div "105 lock 5 104 lock 4 103 2 13:00 V1 lock 2 V3 lock 2 V9 lock 2 V5 lock 2 V7 lo…" at bounding box center [504, 832] width 585 height 1354
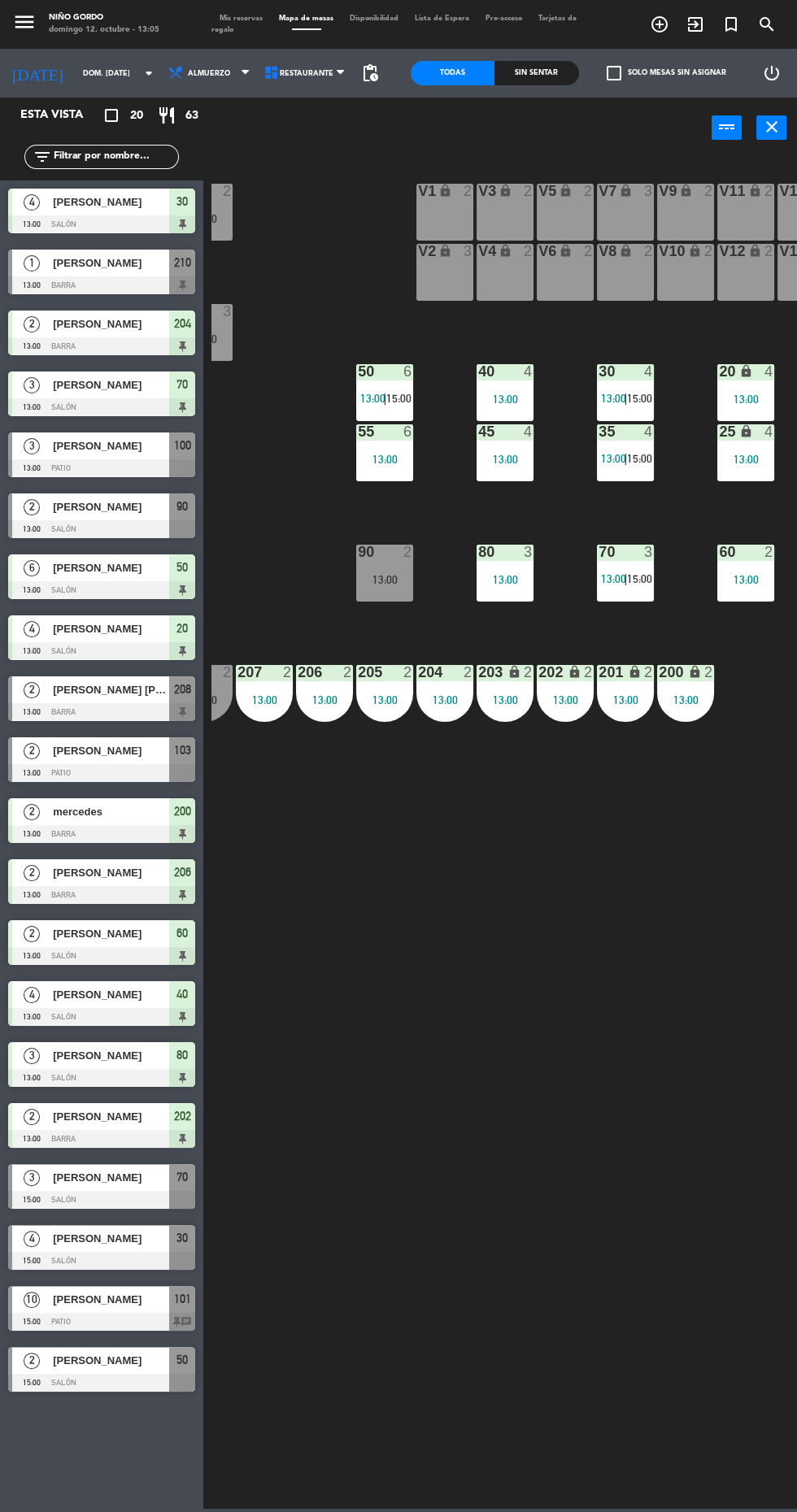
scroll to position [0, 0]
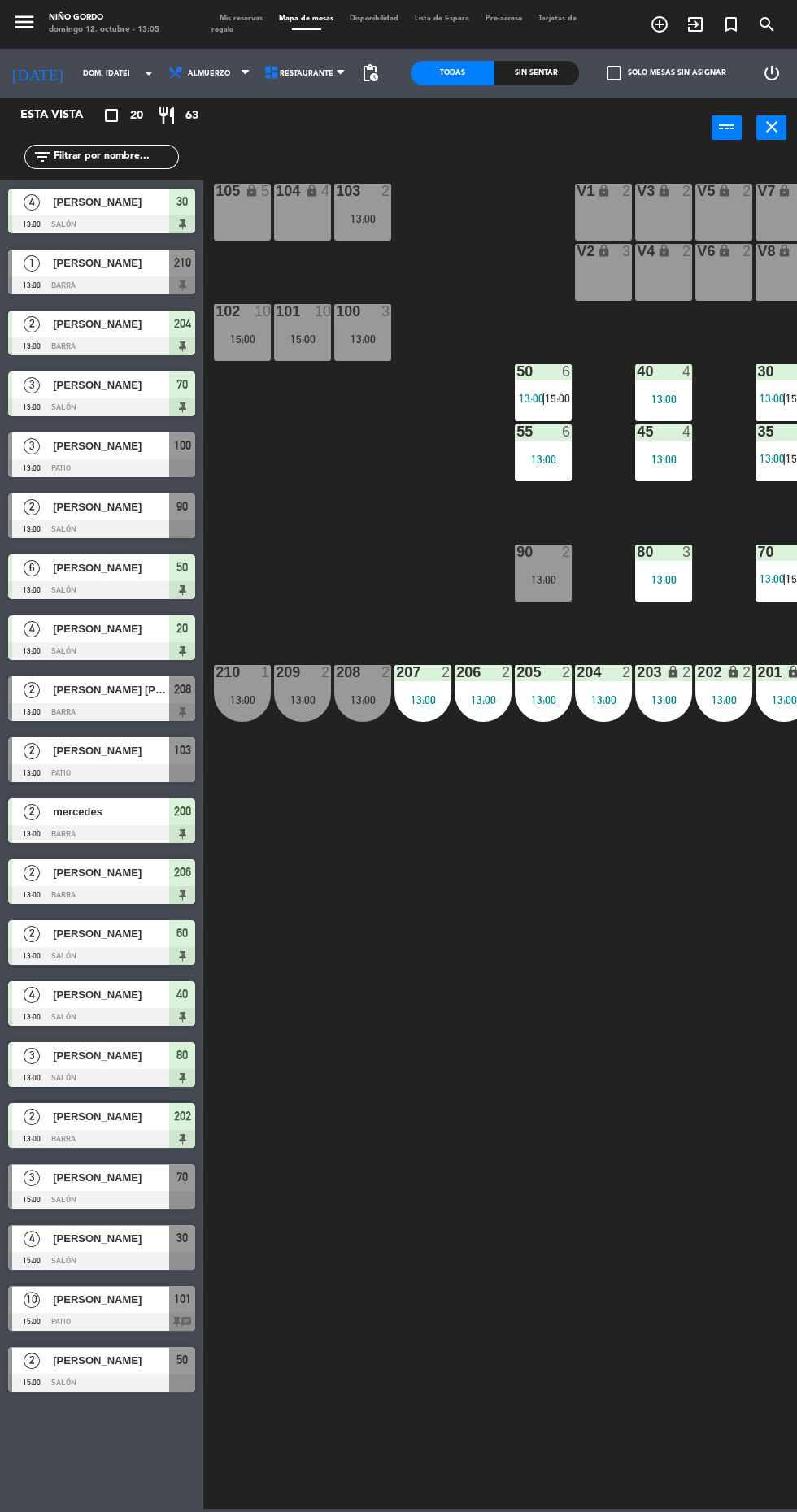
click at [102, 1014] on div at bounding box center [102, 1017] width 187 height 18
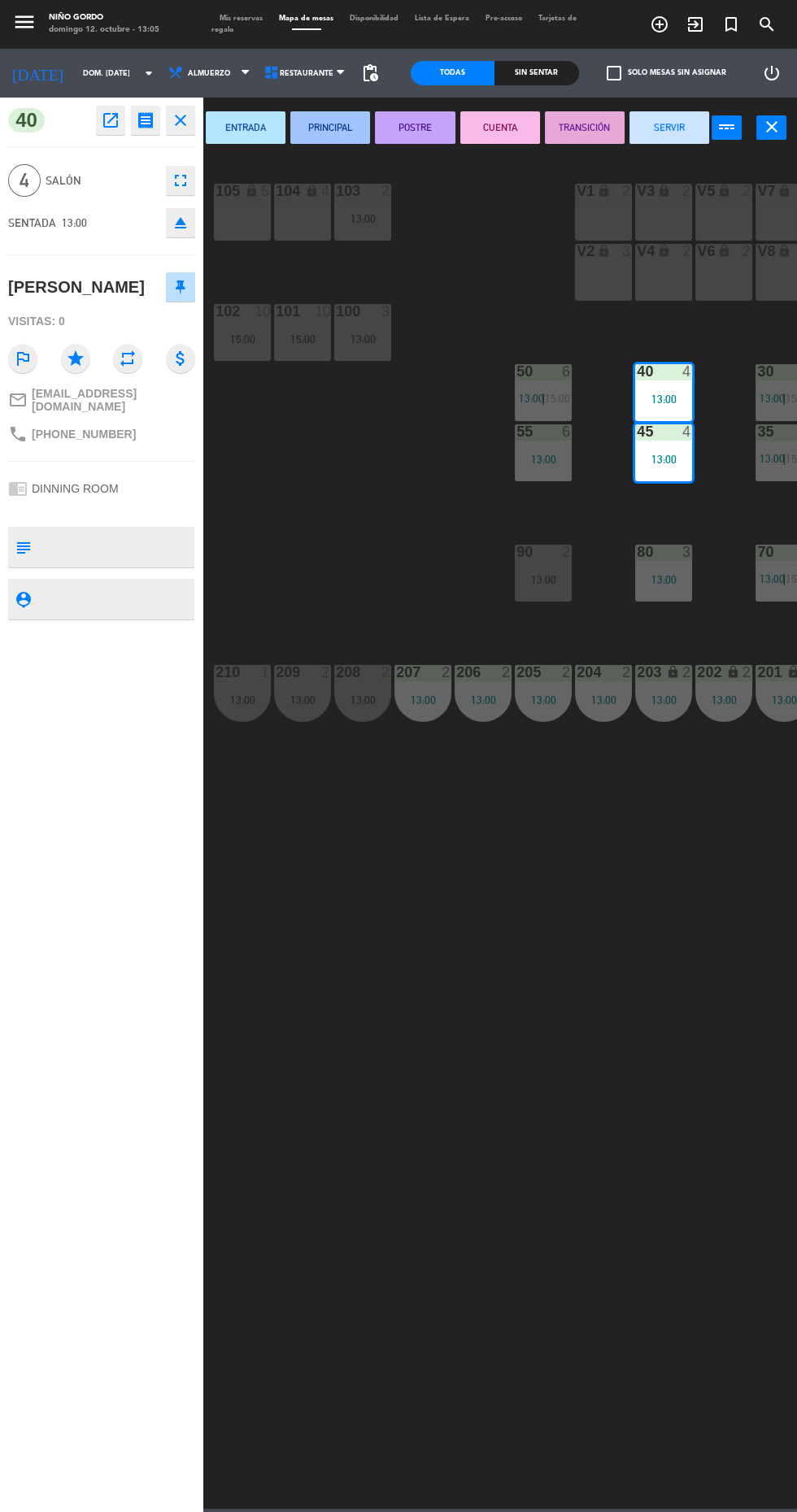
click at [110, 121] on icon "open_in_new" at bounding box center [111, 120] width 20 height 20
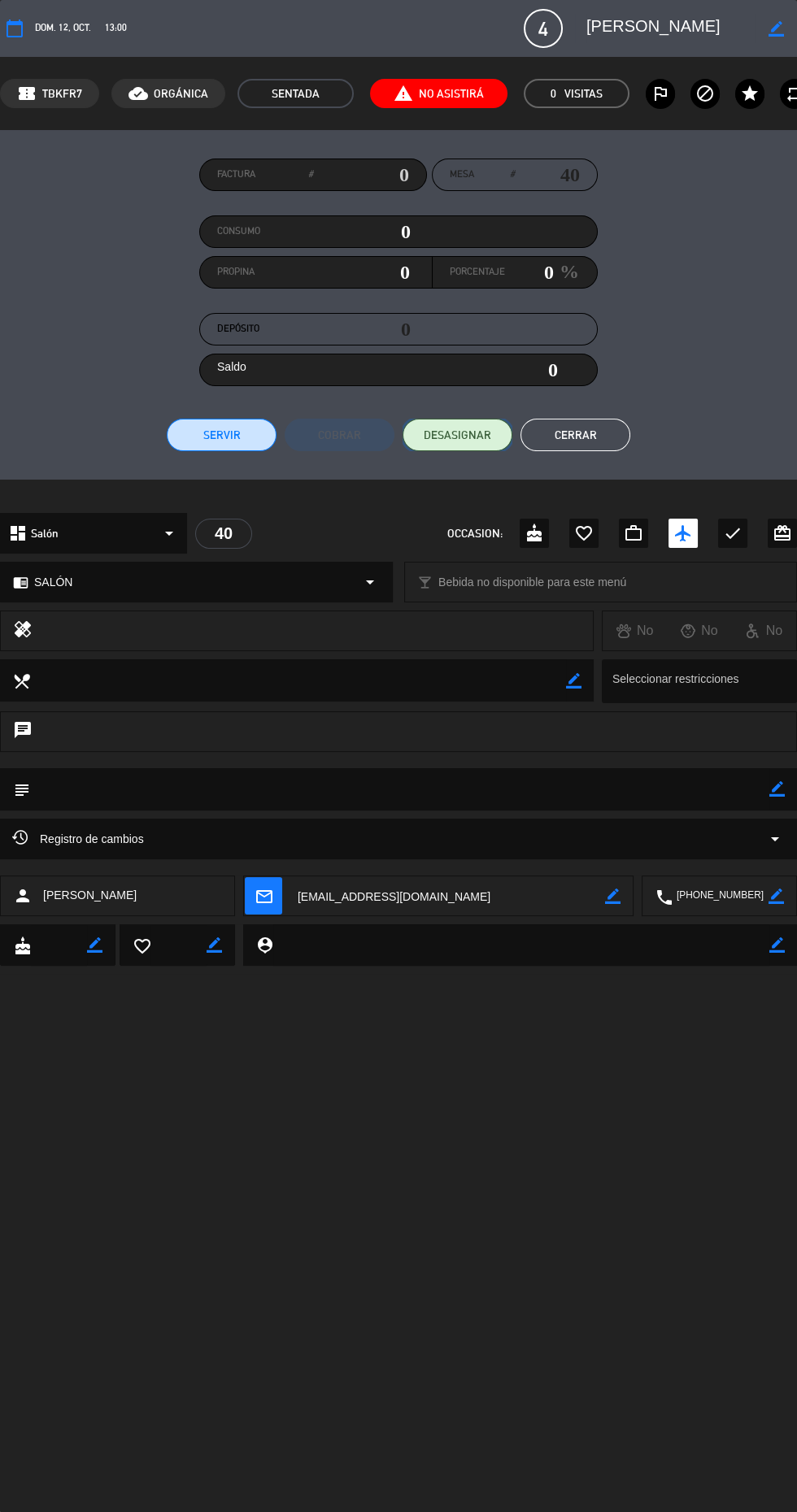
click at [451, 435] on span "DESASIGNAR" at bounding box center [457, 436] width 67 height 17
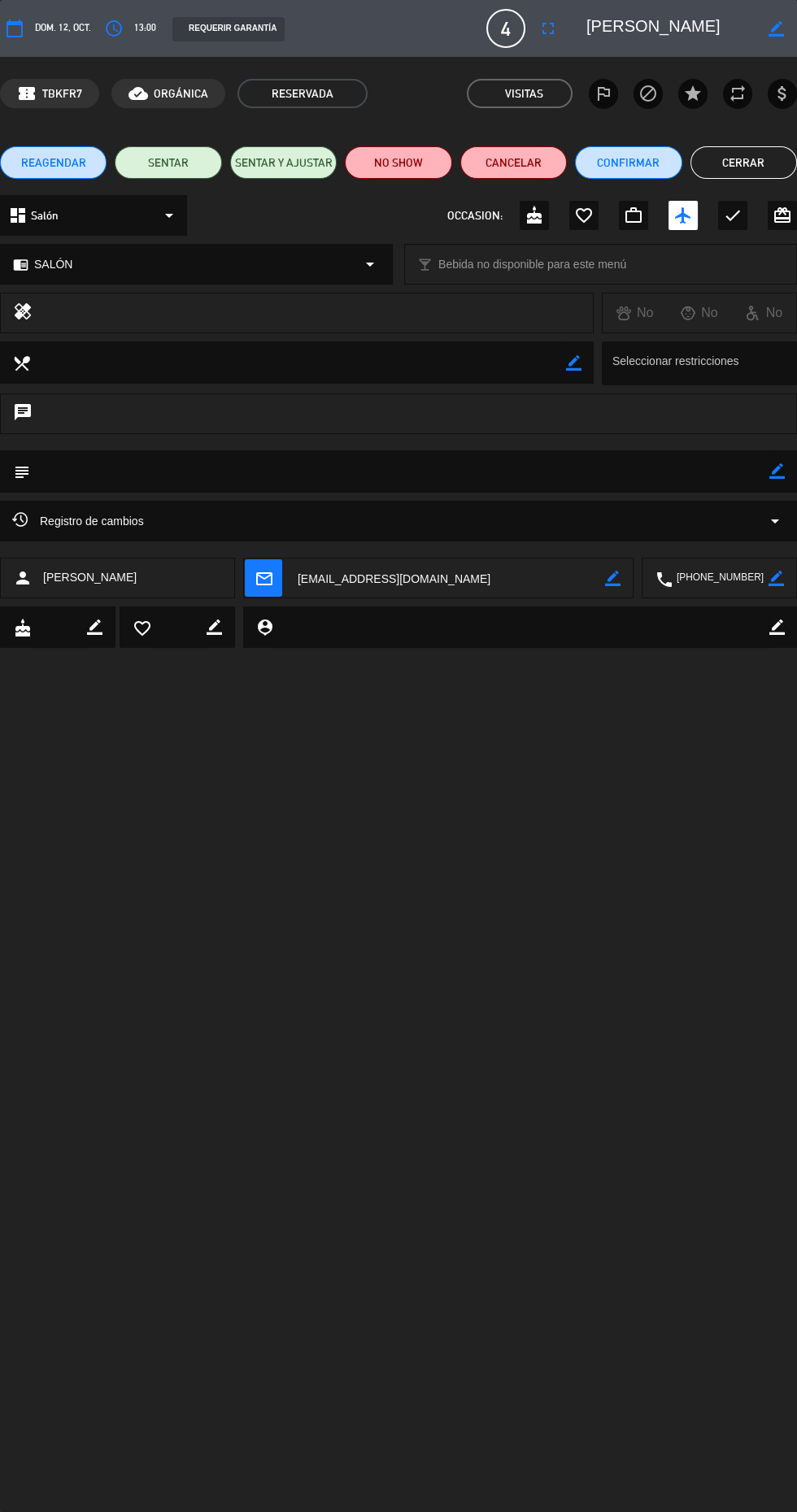
click at [743, 163] on button "Cerrar" at bounding box center [743, 163] width 107 height 32
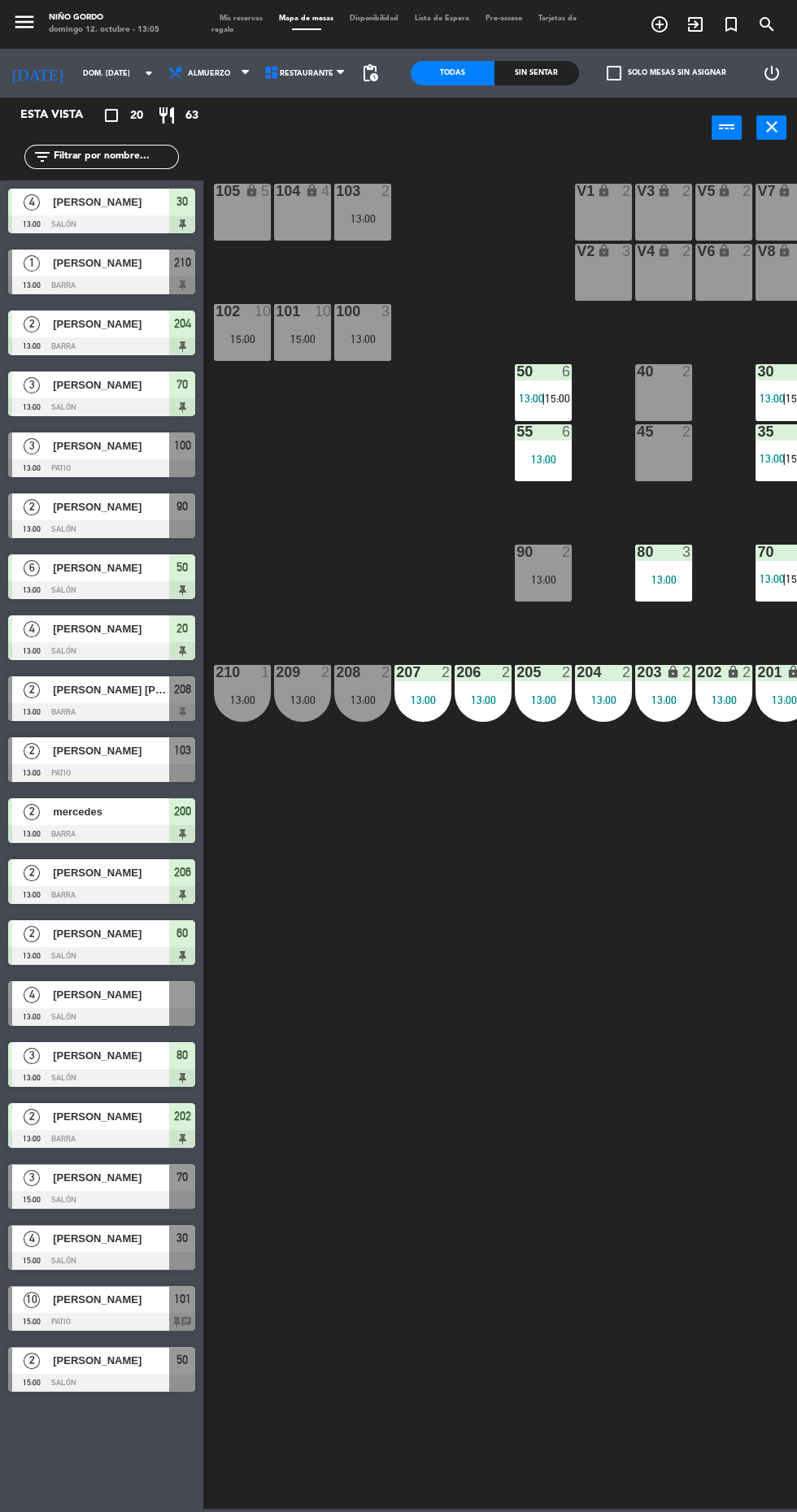
click at [130, 703] on div at bounding box center [102, 712] width 187 height 18
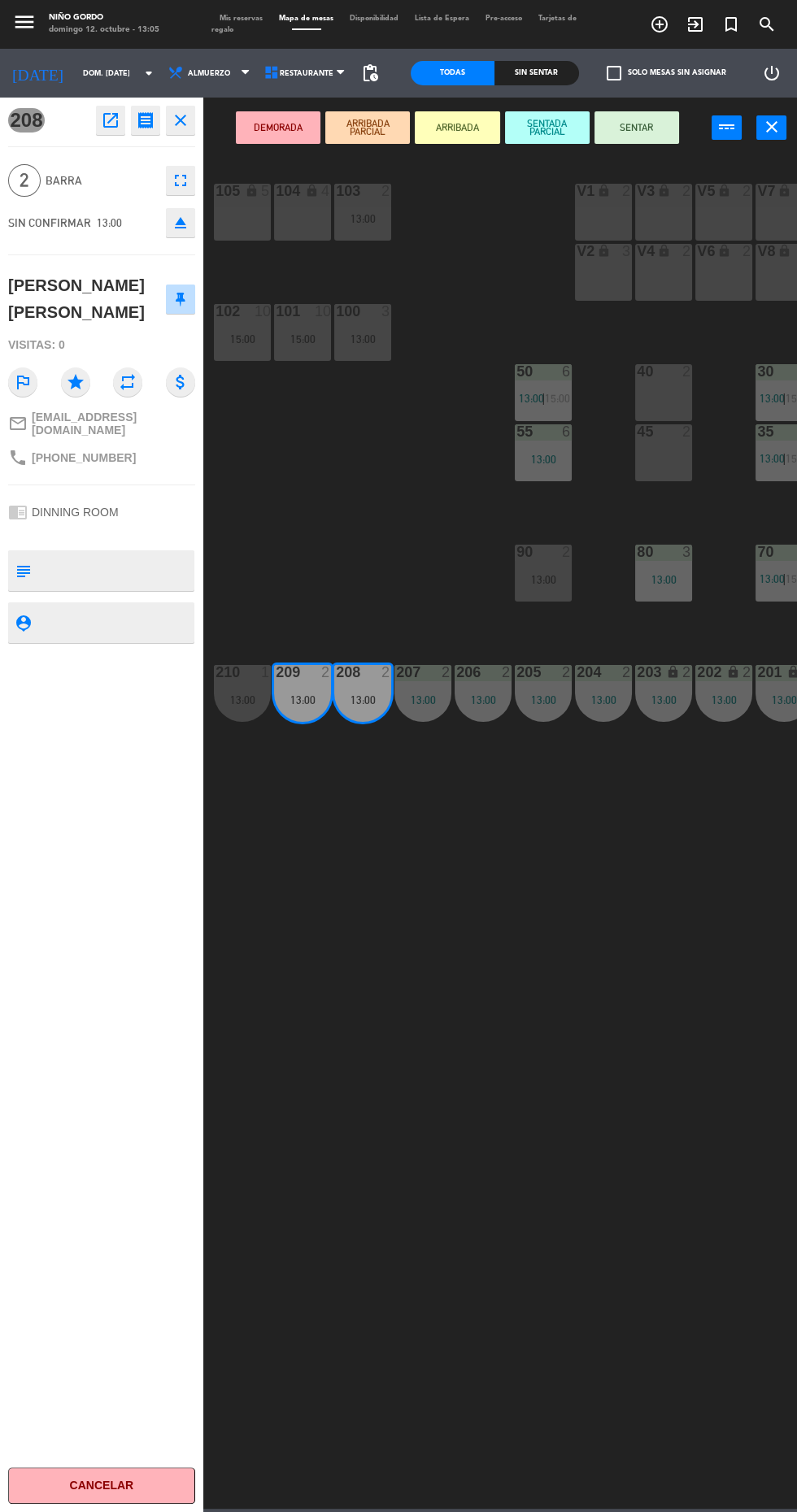
click at [637, 128] on button "SENTAR" at bounding box center [636, 128] width 84 height 32
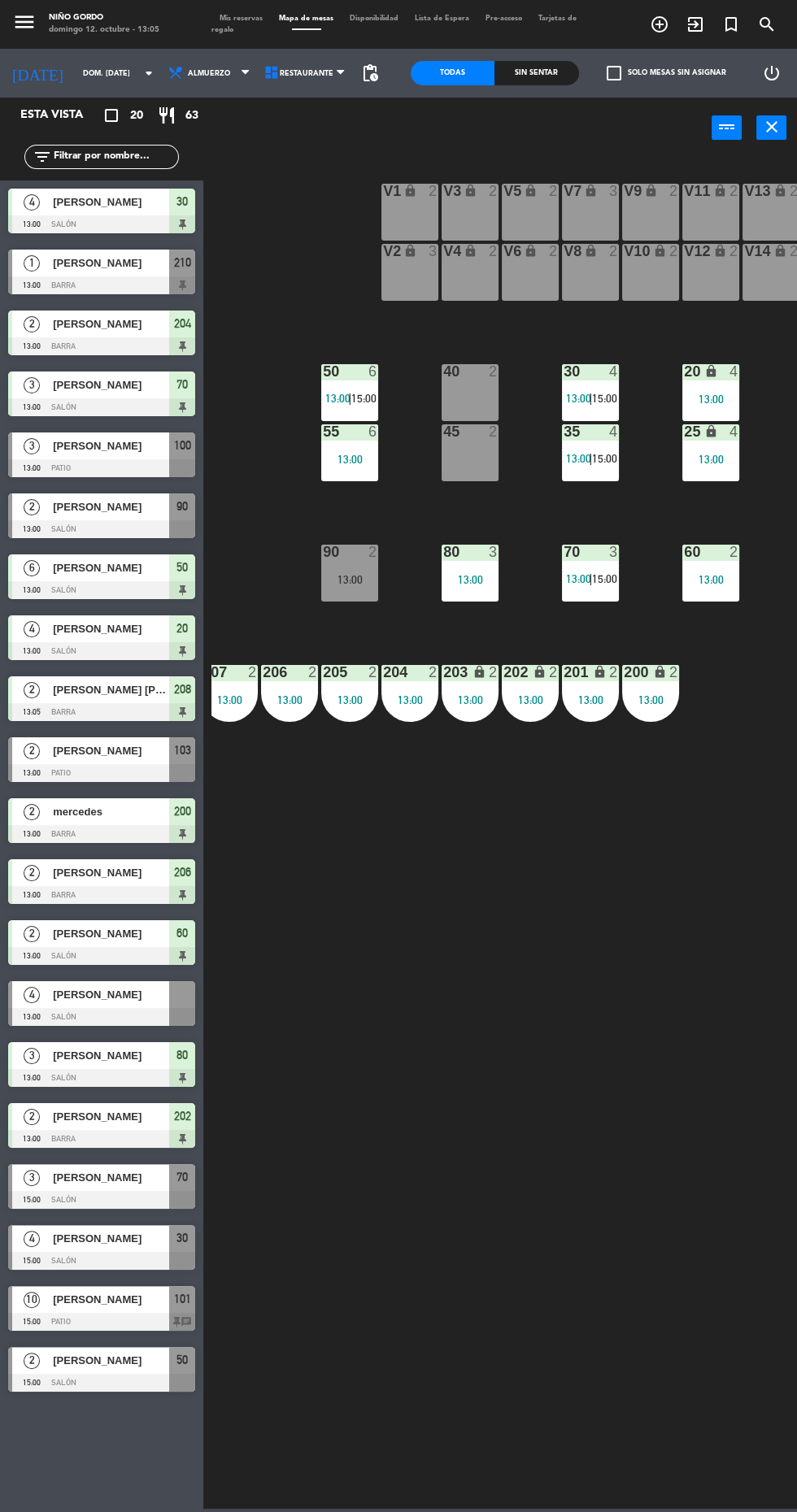
scroll to position [0, 208]
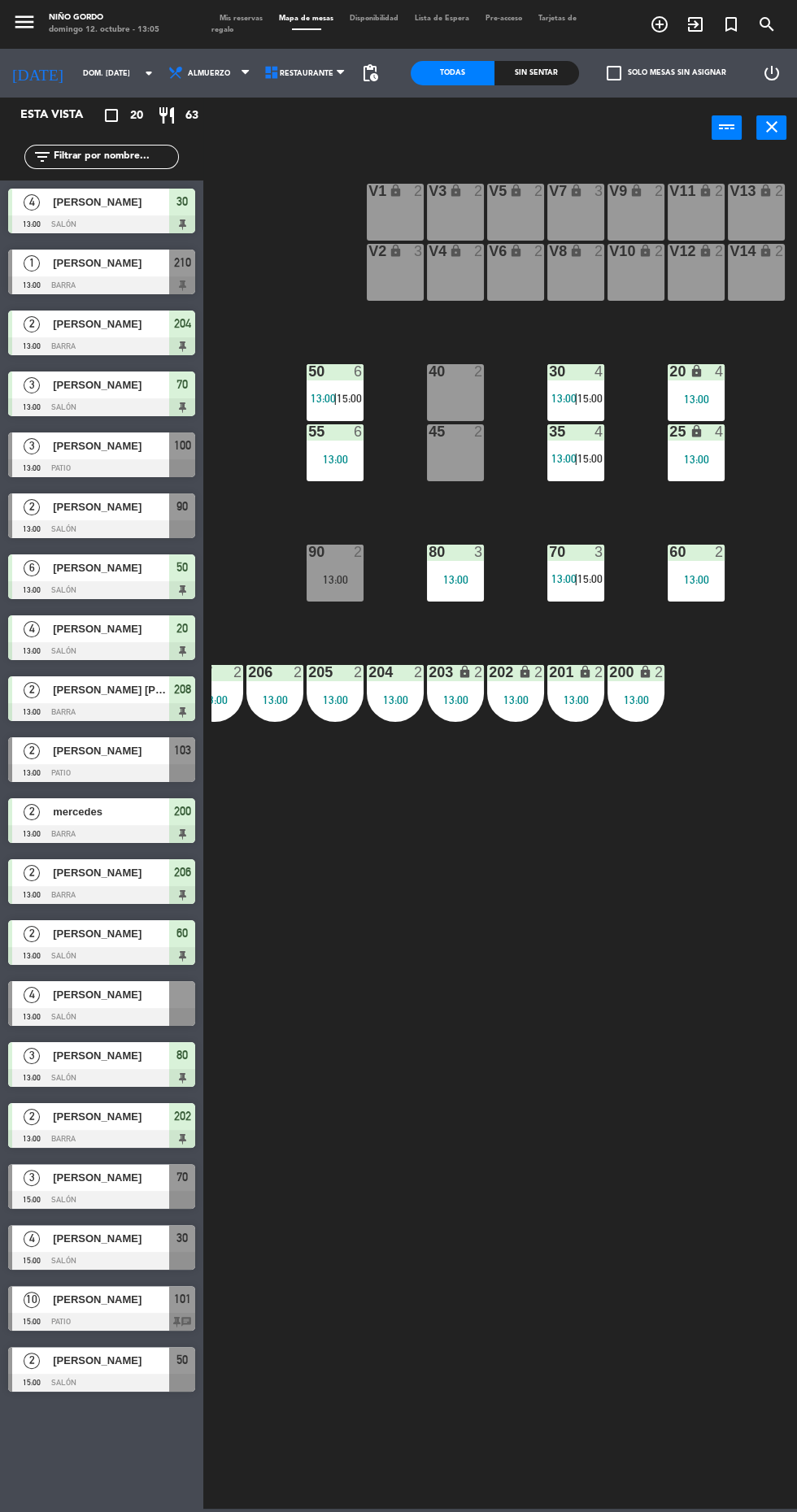
click at [113, 1014] on div at bounding box center [102, 1017] width 187 height 18
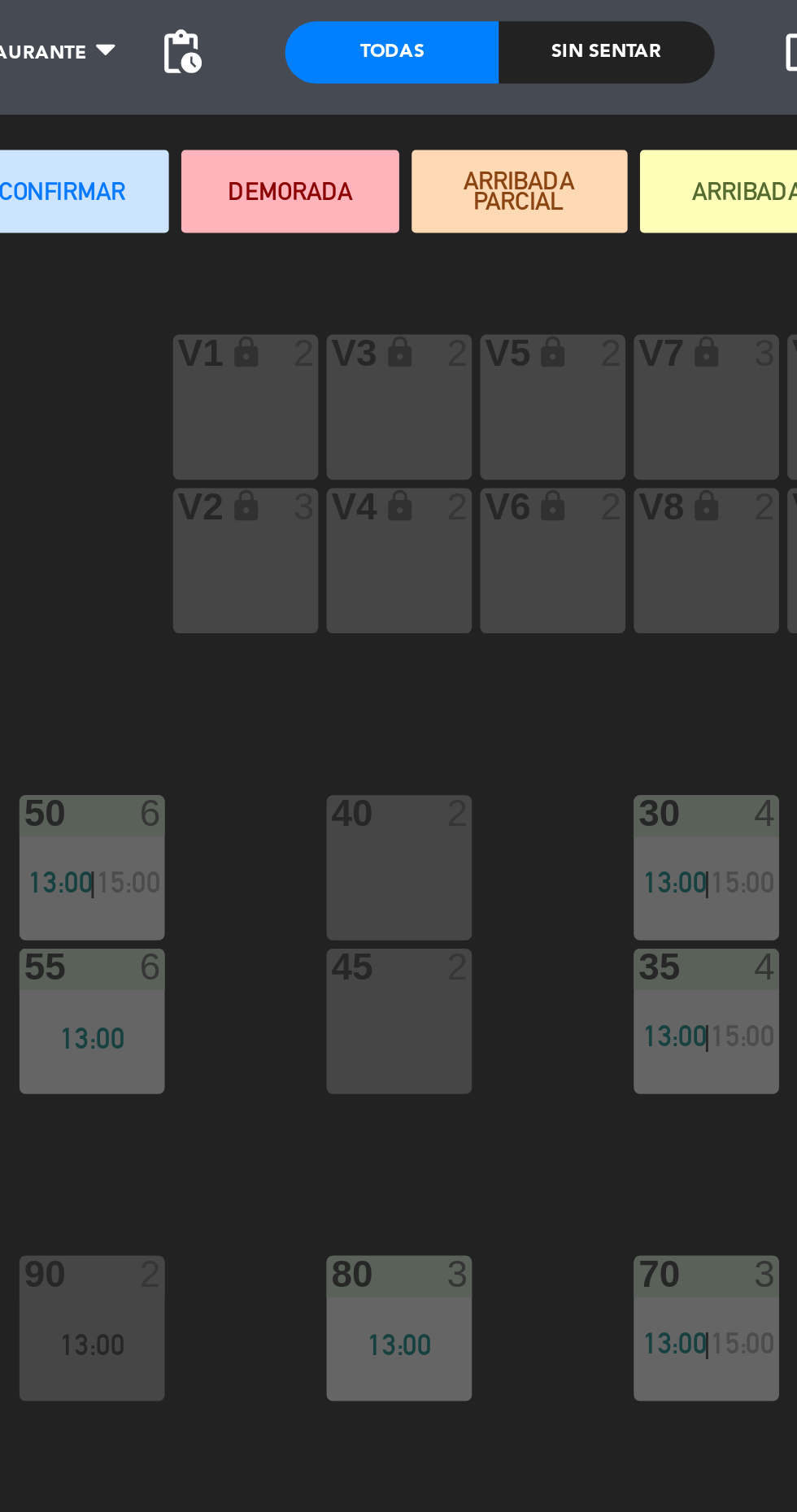
click at [446, 393] on div "40 2" at bounding box center [456, 392] width 57 height 57
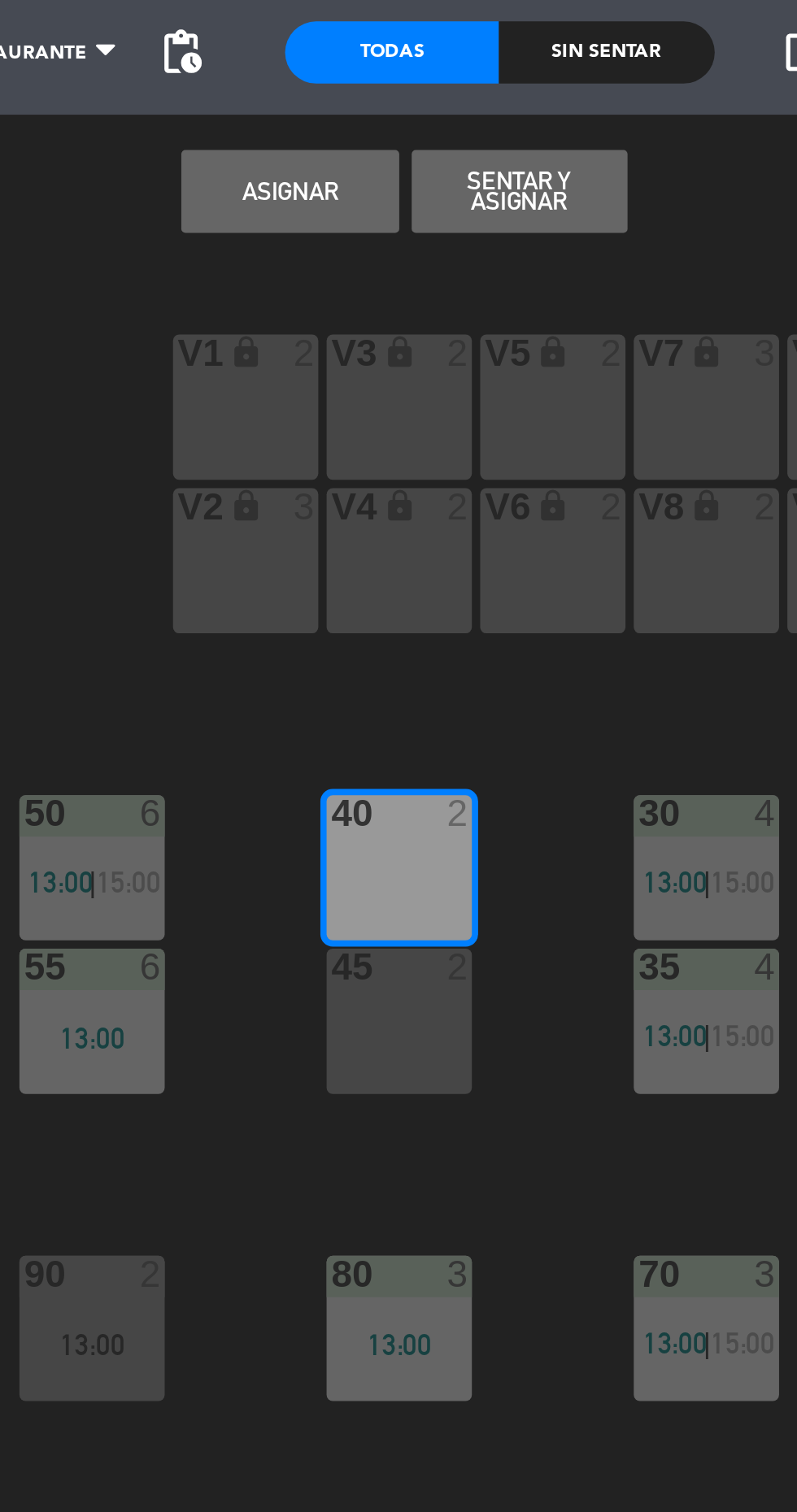
click at [454, 459] on div "45 2" at bounding box center [456, 453] width 57 height 57
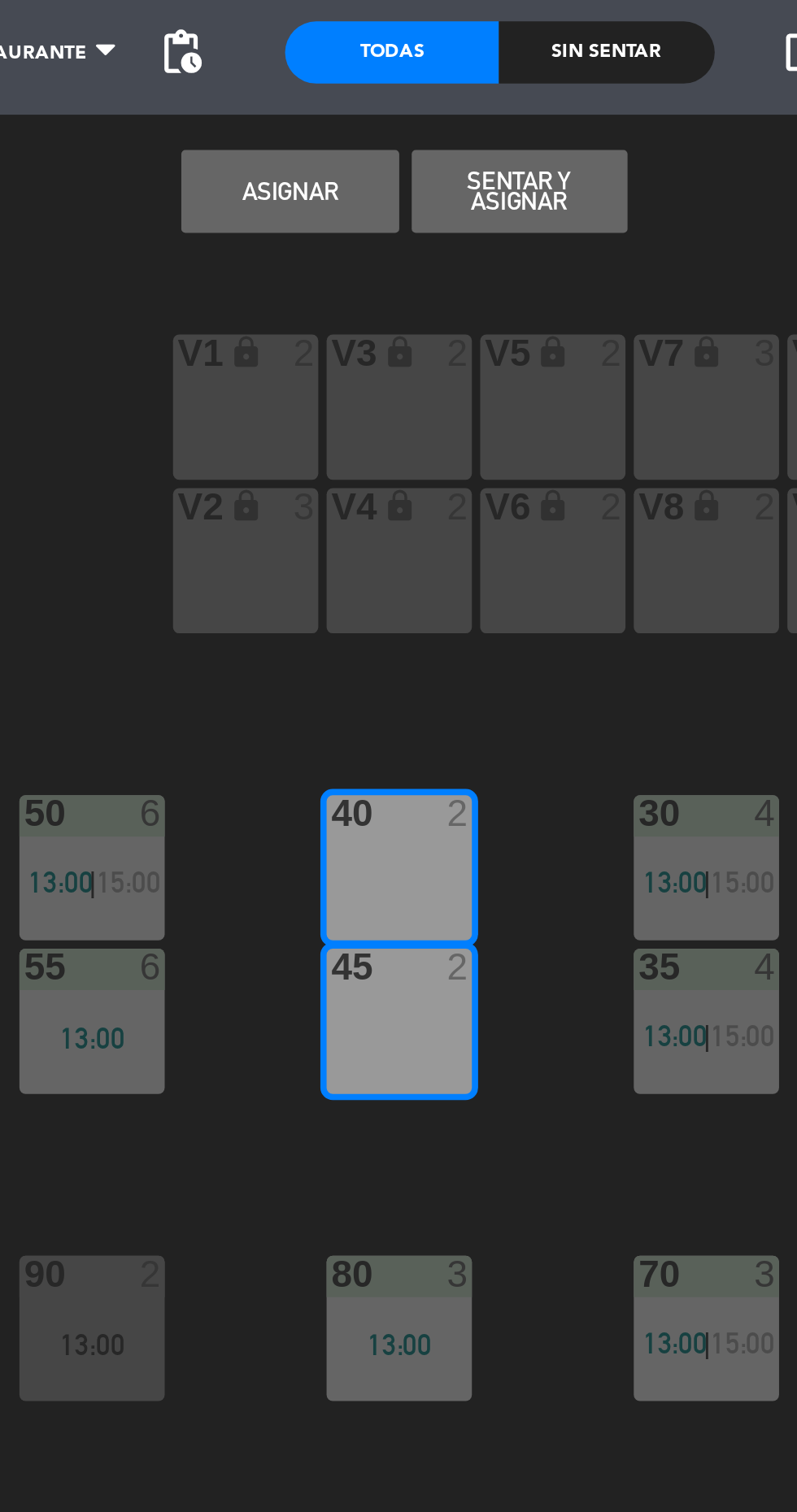
click at [424, 135] on button "Asignar" at bounding box center [411, 128] width 84 height 32
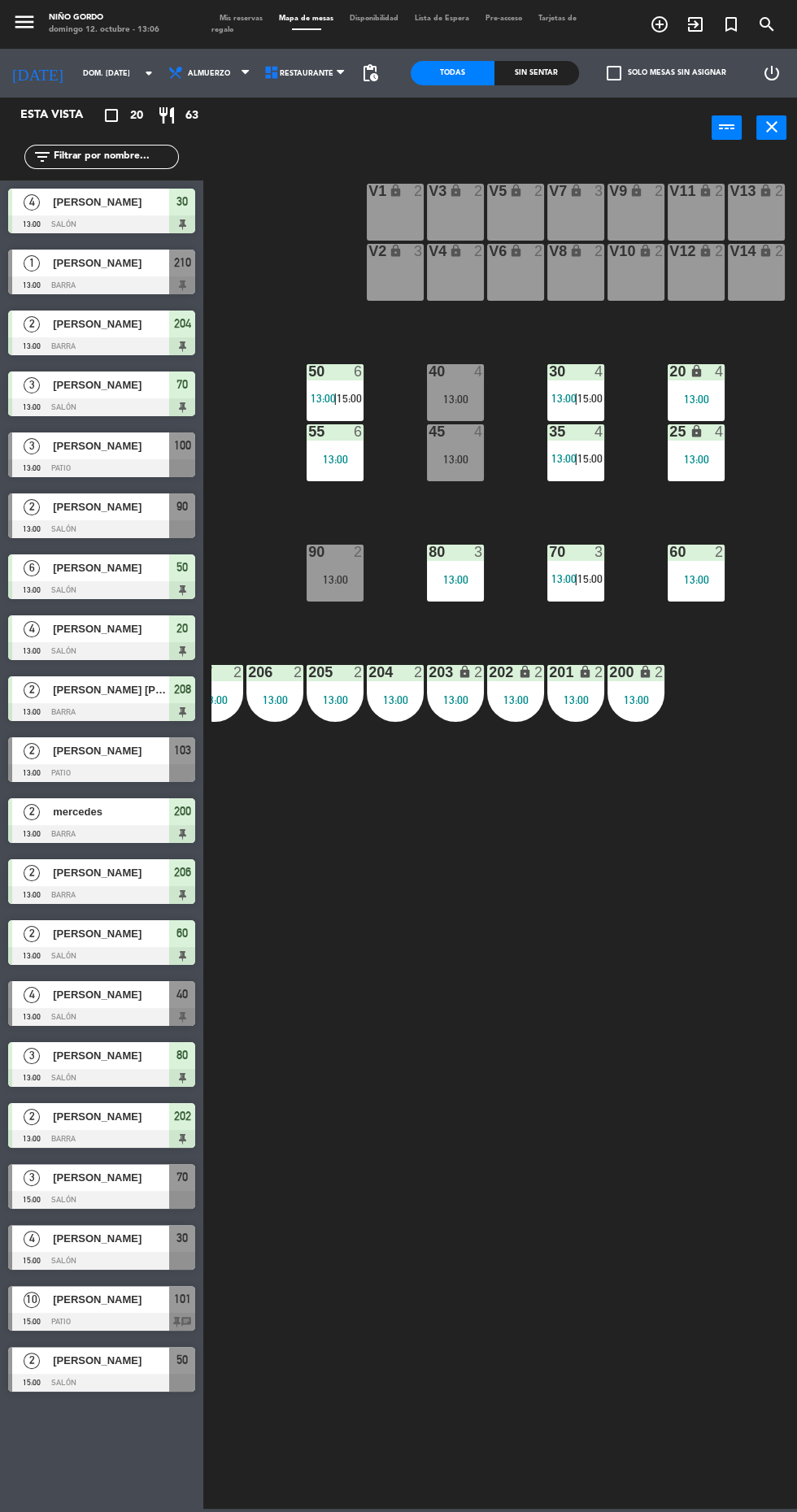
click at [131, 522] on div at bounding box center [102, 529] width 187 height 18
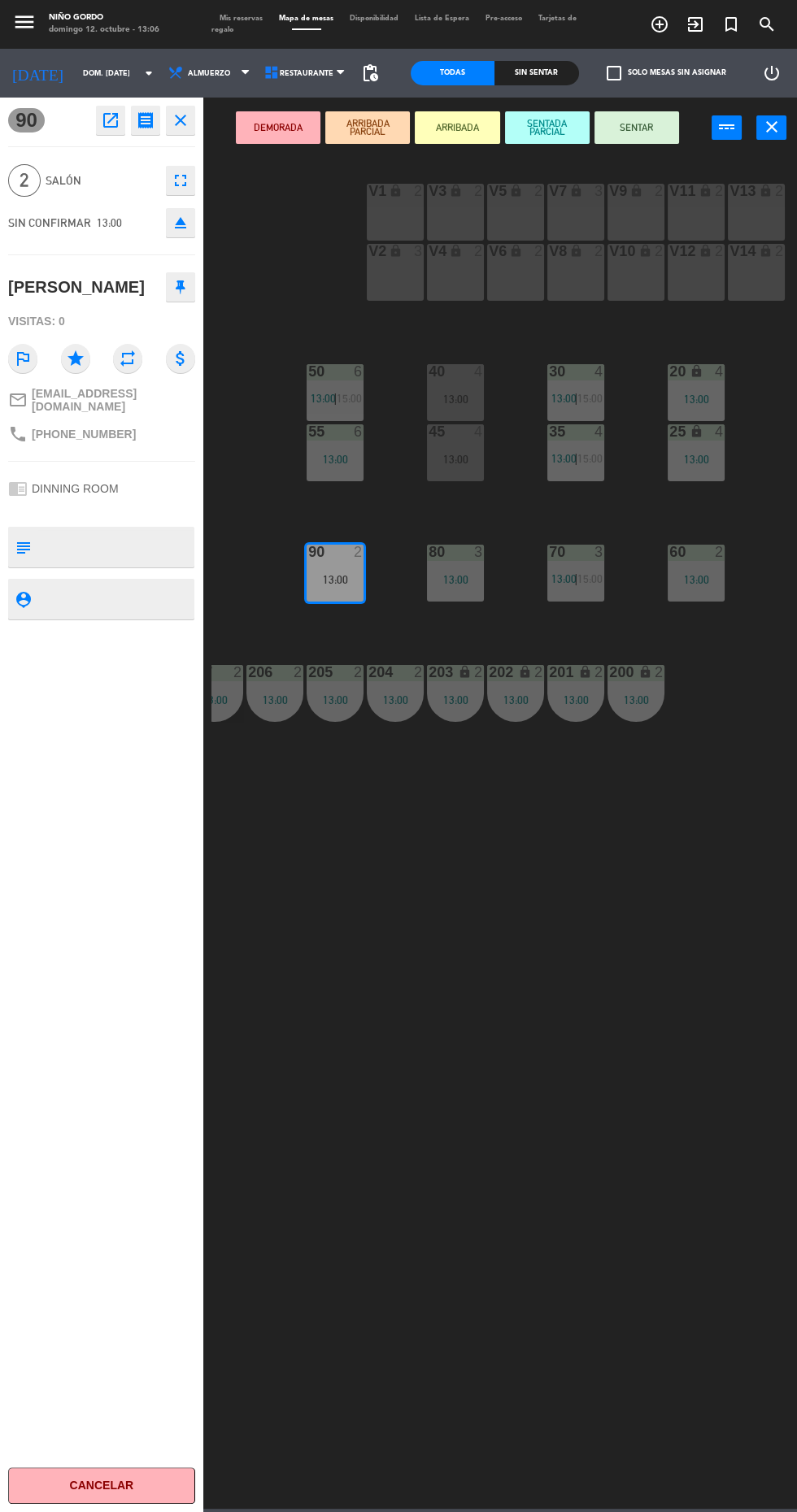
click at [658, 133] on button "SENTAR" at bounding box center [636, 128] width 84 height 32
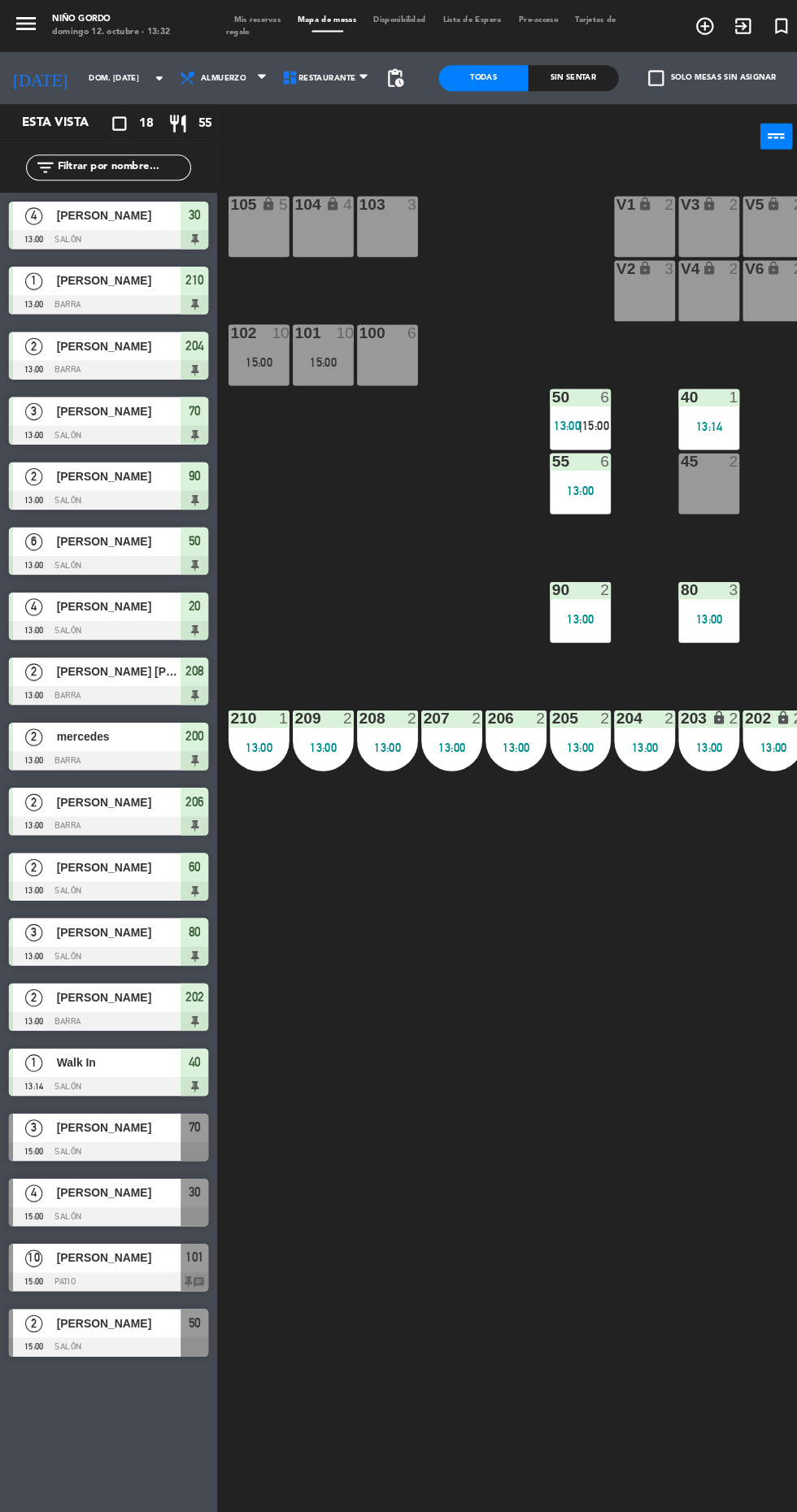
click at [370, 352] on div "100 6" at bounding box center [363, 333] width 57 height 57
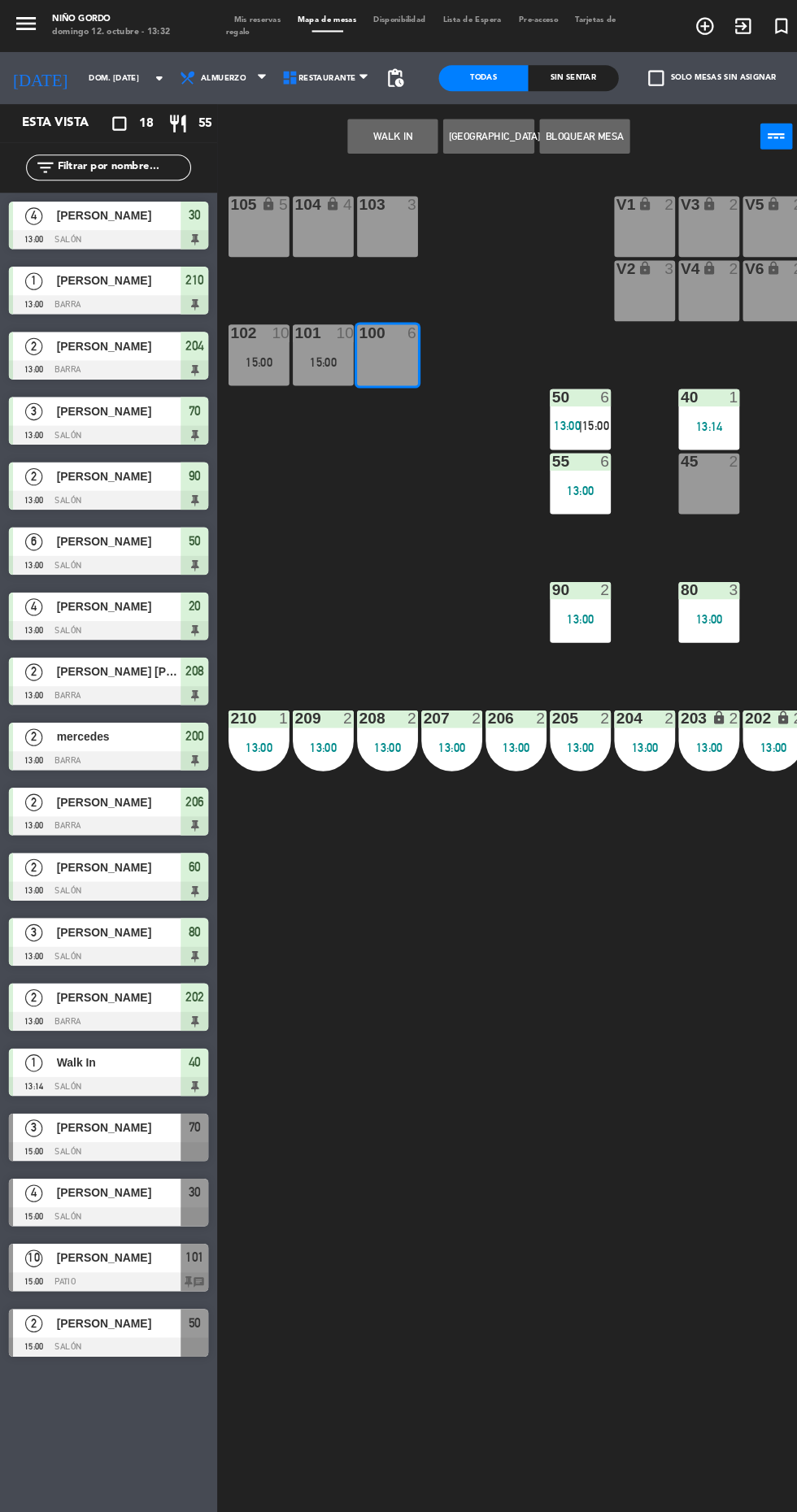
click at [368, 128] on button "WALK IN" at bounding box center [367, 128] width 84 height 32
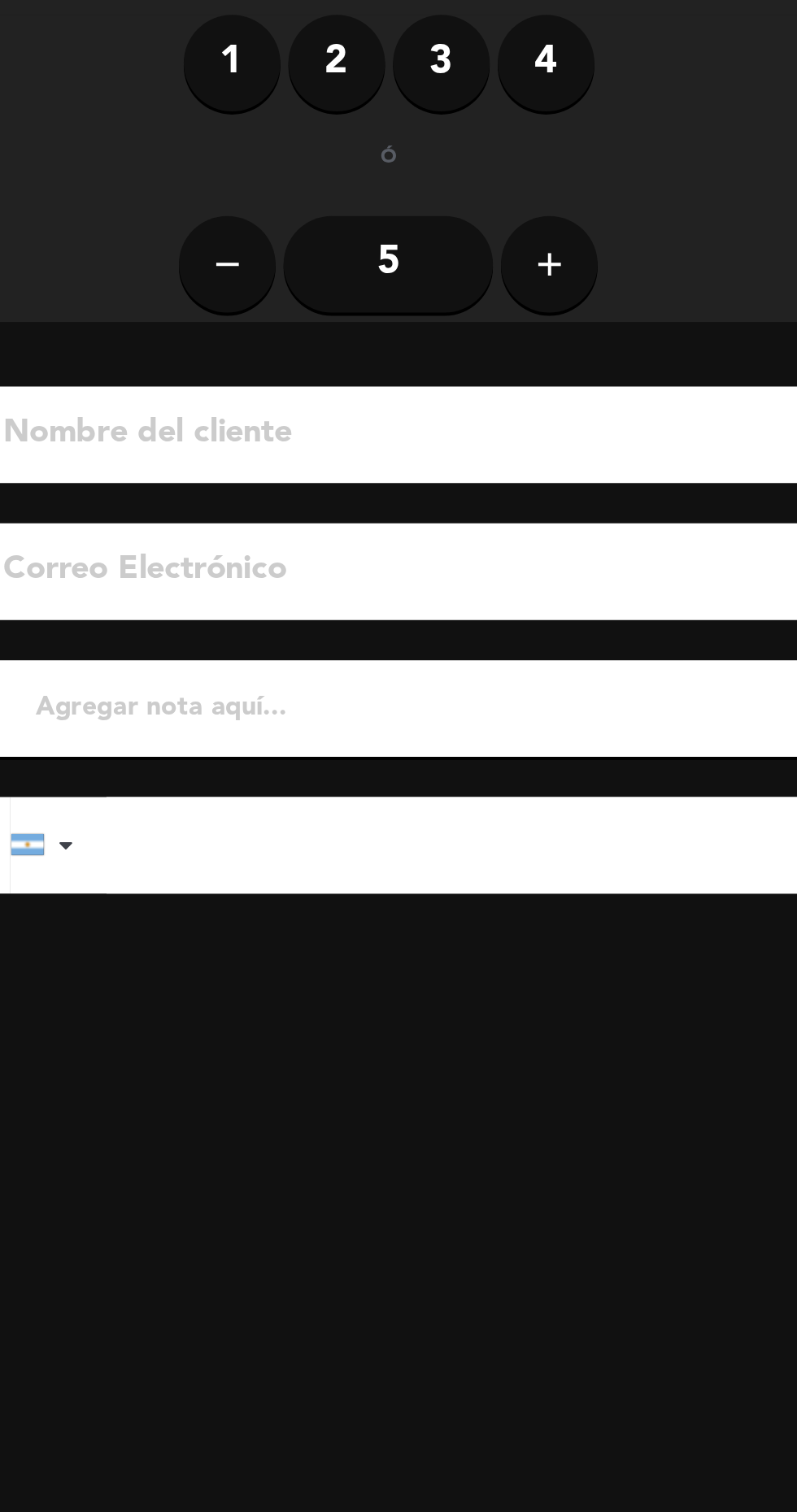
click at [344, 133] on label "4" at bounding box center [348, 126] width 49 height 49
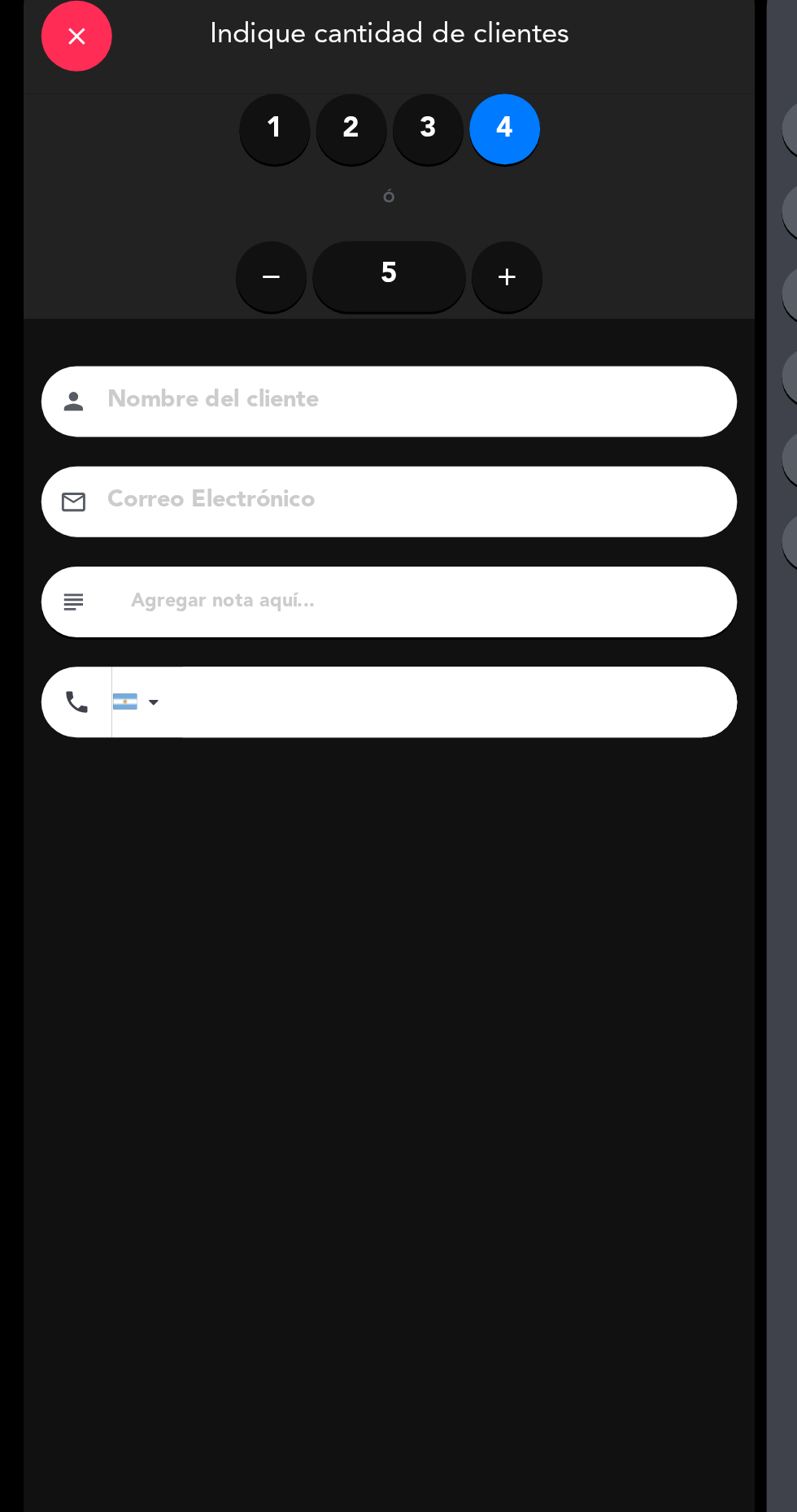
click at [355, 312] on input at bounding box center [280, 313] width 415 height 28
type input "Leti"
click at [147, 539] on input "tel" at bounding box center [317, 521] width 382 height 49
click at [92, 533] on div at bounding box center [97, 521] width 38 height 47
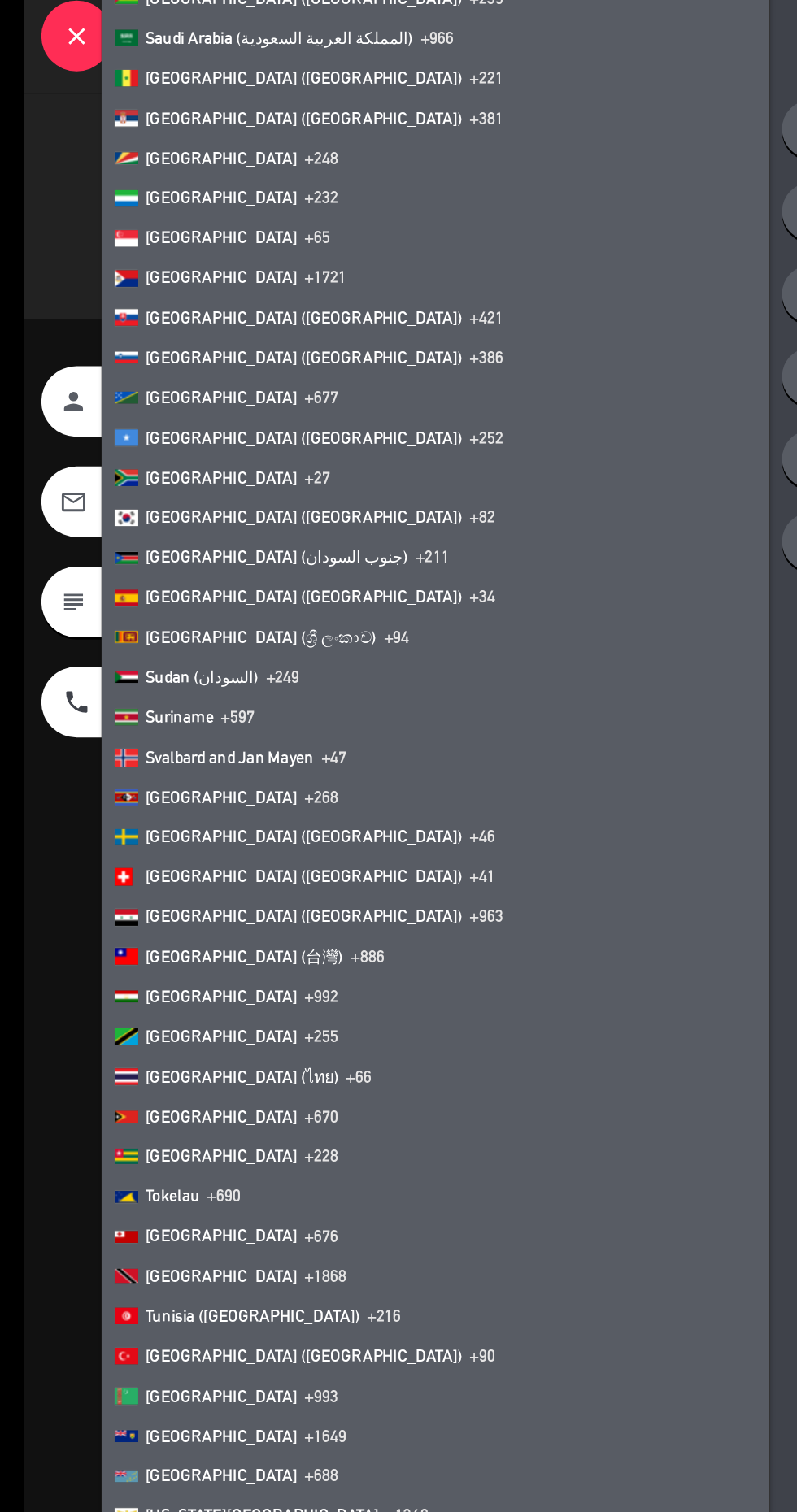
scroll to position [5426, 0]
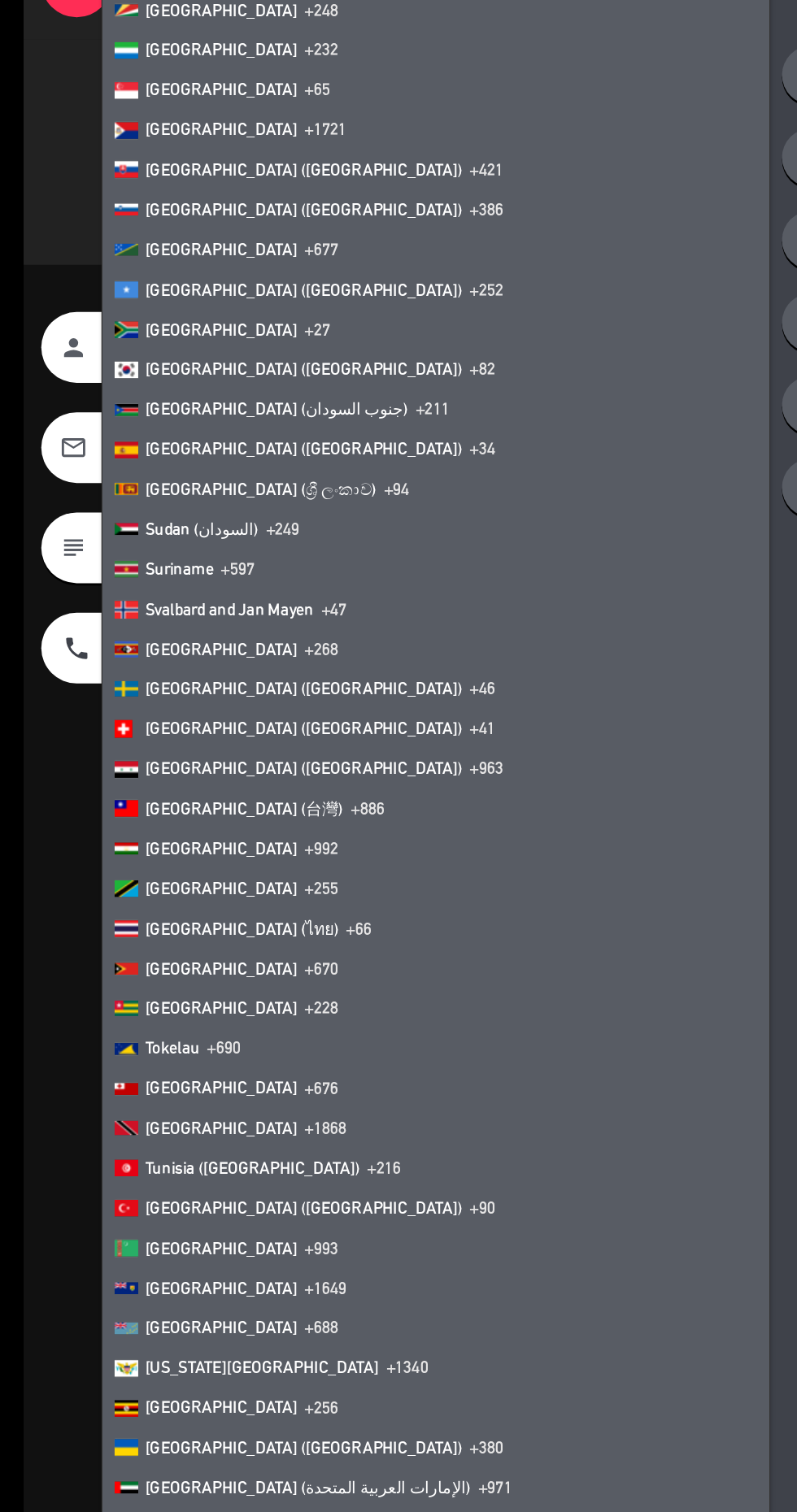
click at [167, 379] on li "Spain (España) +34" at bounding box center [301, 383] width 459 height 27
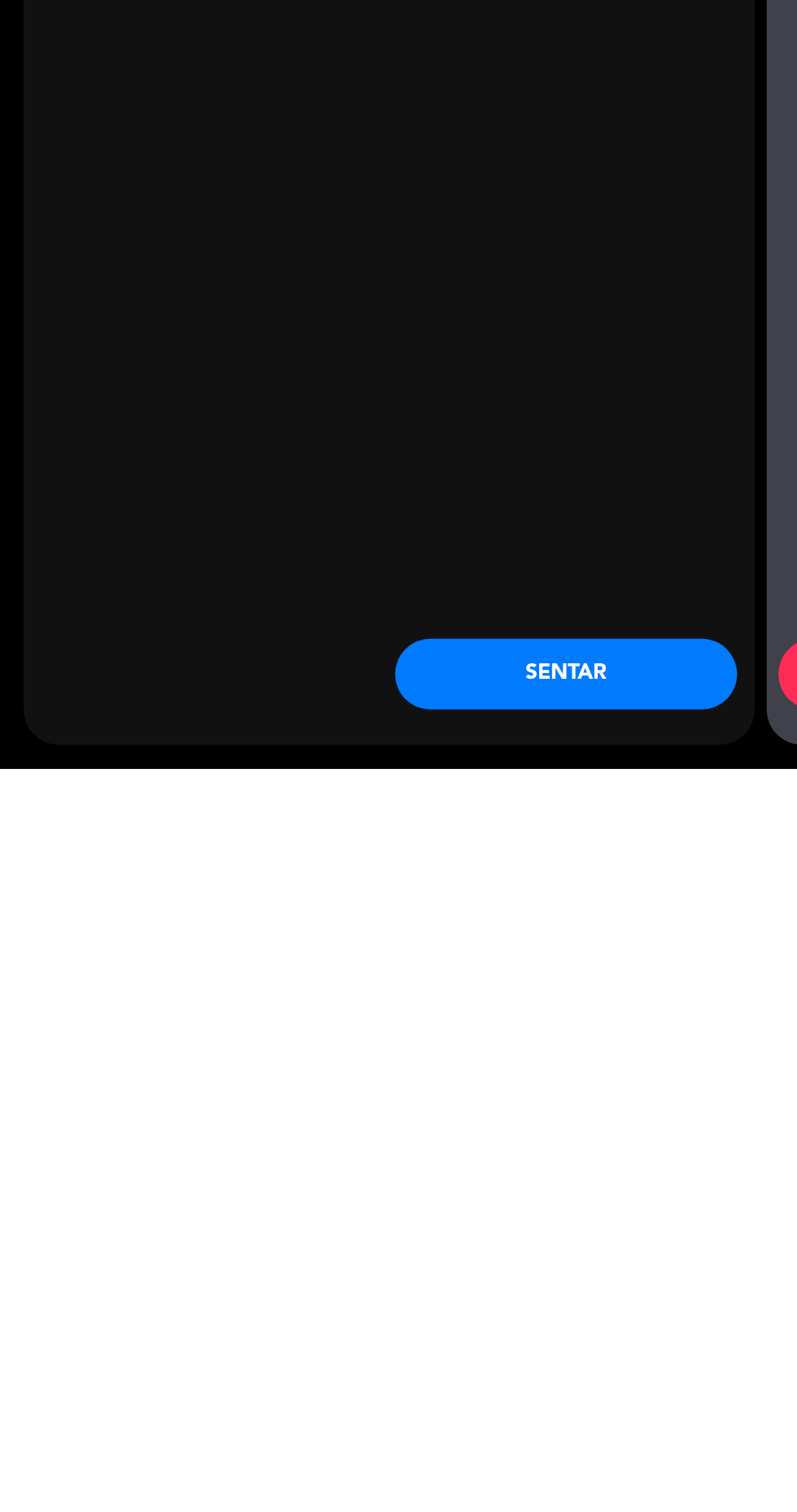
type input "+34 607054823"
click at [424, 1447] on button "SENTAR" at bounding box center [390, 1448] width 236 height 49
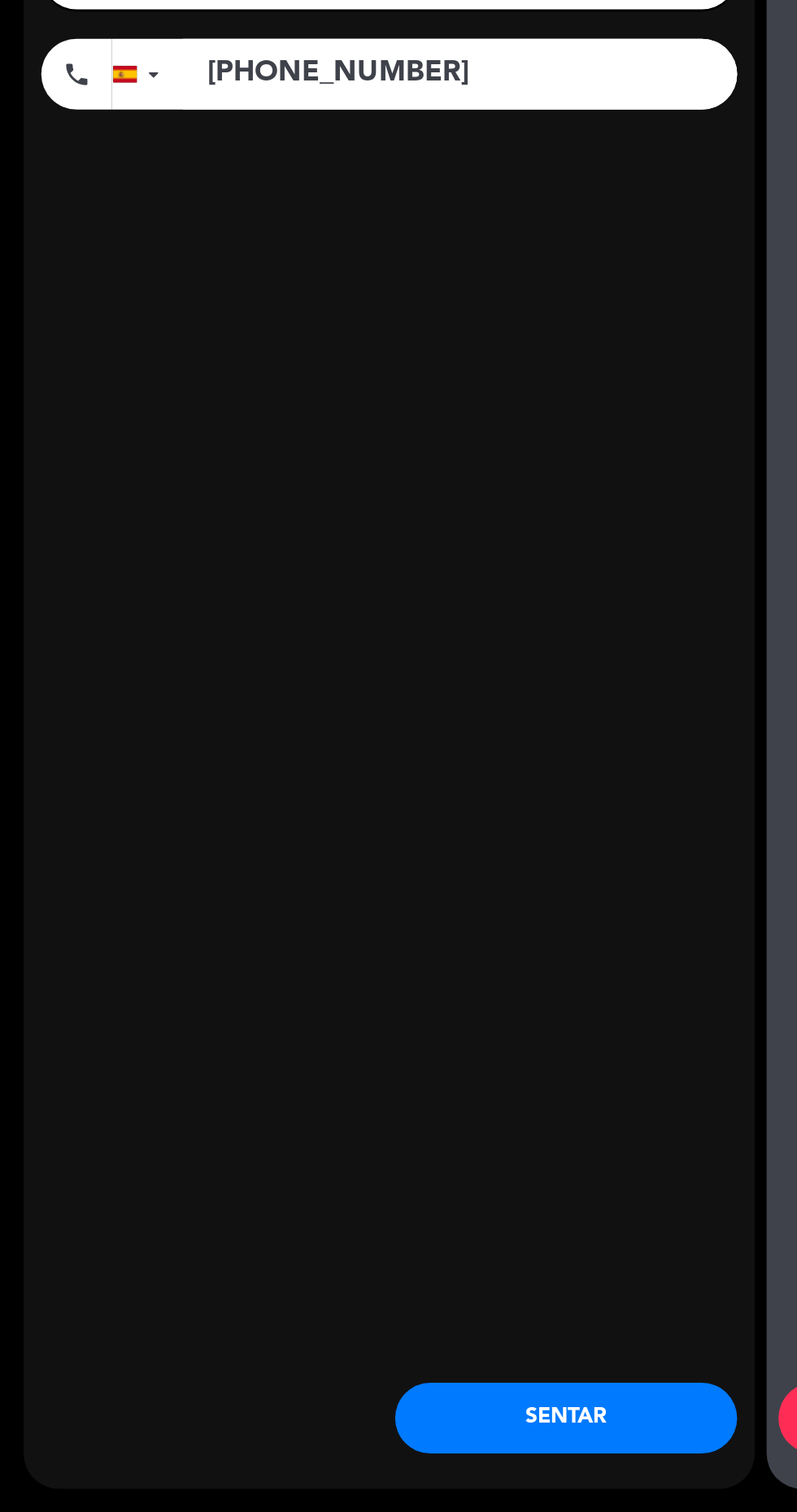
scroll to position [0, 0]
